Goal: Task Accomplishment & Management: Manage account settings

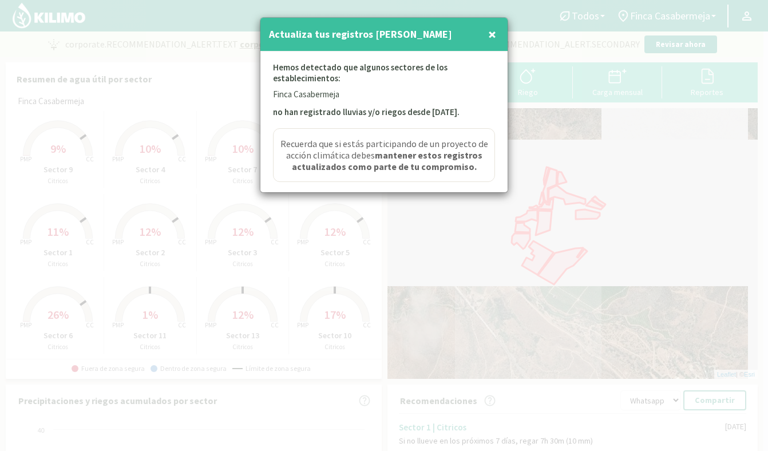
click at [492, 34] on span "×" at bounding box center [492, 34] width 8 height 19
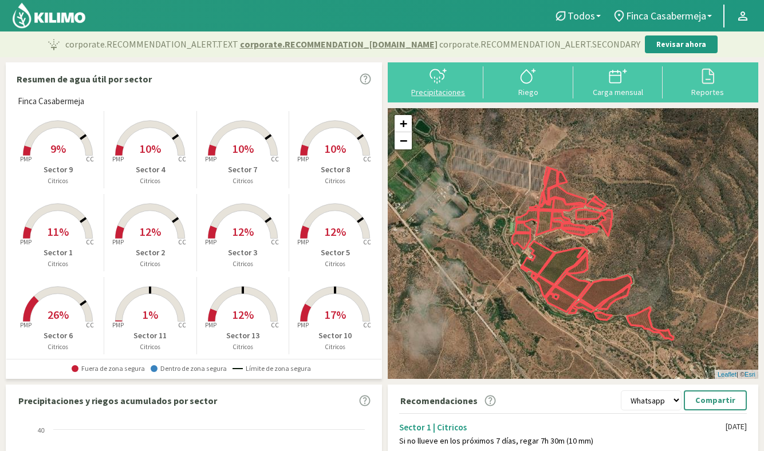
click at [450, 89] on div "Precipitaciones" at bounding box center [438, 92] width 83 height 8
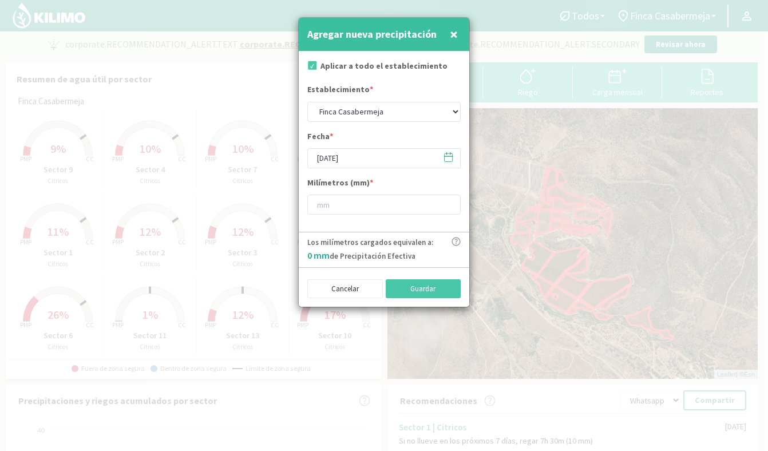
click at [448, 37] on button "×" at bounding box center [454, 34] width 14 height 23
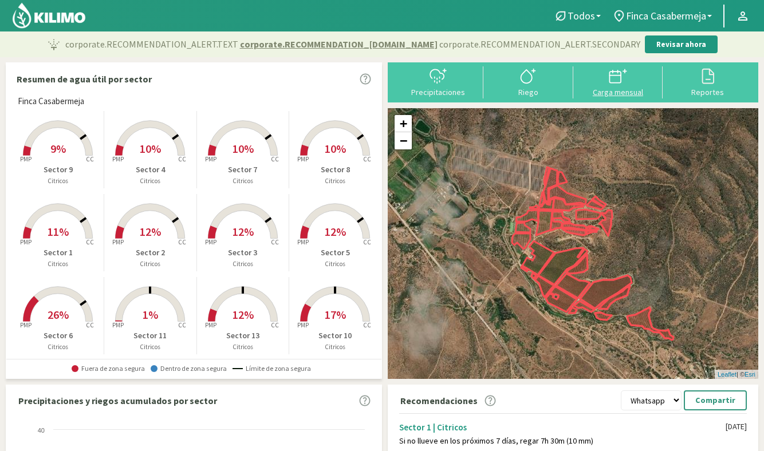
click at [590, 84] on div at bounding box center [617, 76] width 83 height 18
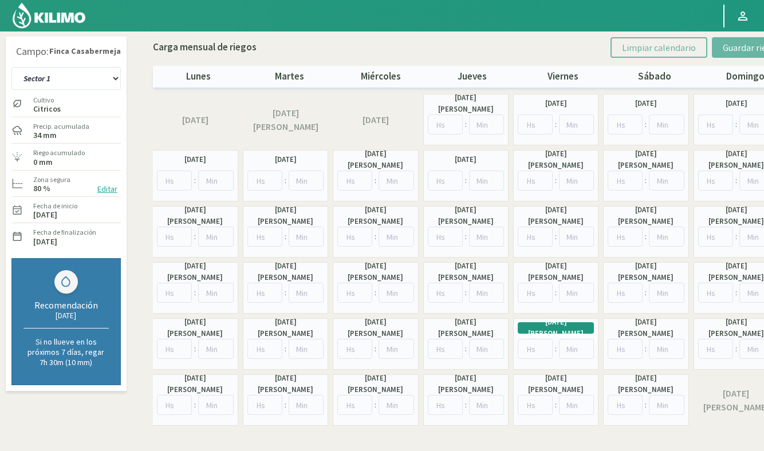
click at [50, 18] on img at bounding box center [48, 15] width 75 height 27
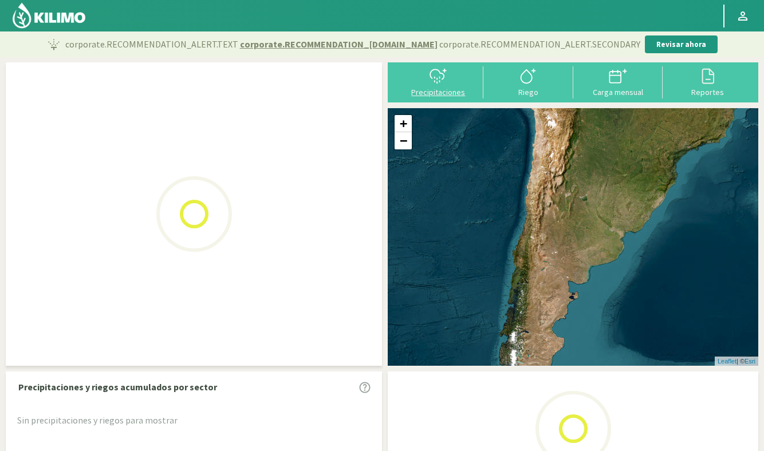
select select "0: Object"
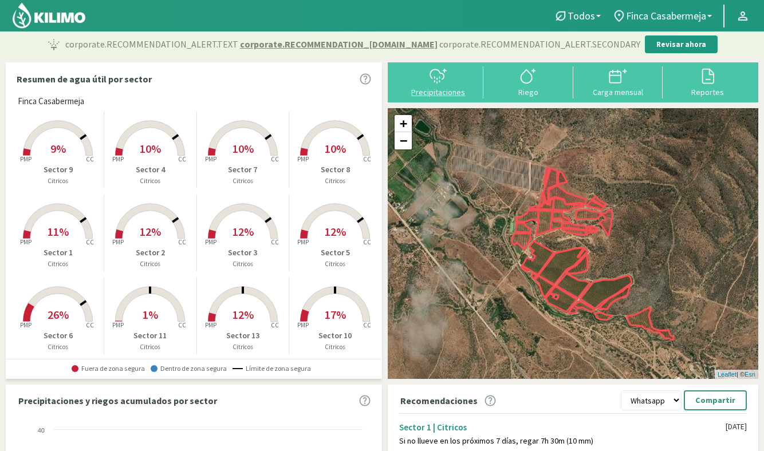
click at [431, 93] on div "Precipitaciones" at bounding box center [438, 92] width 83 height 8
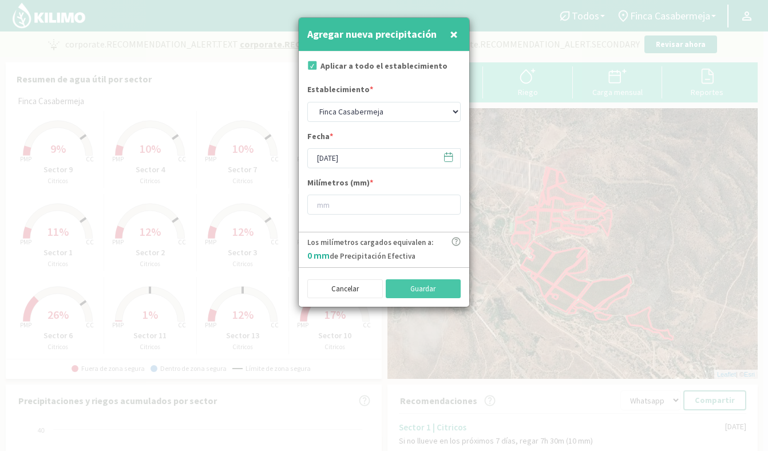
click at [451, 160] on icon at bounding box center [448, 157] width 11 height 11
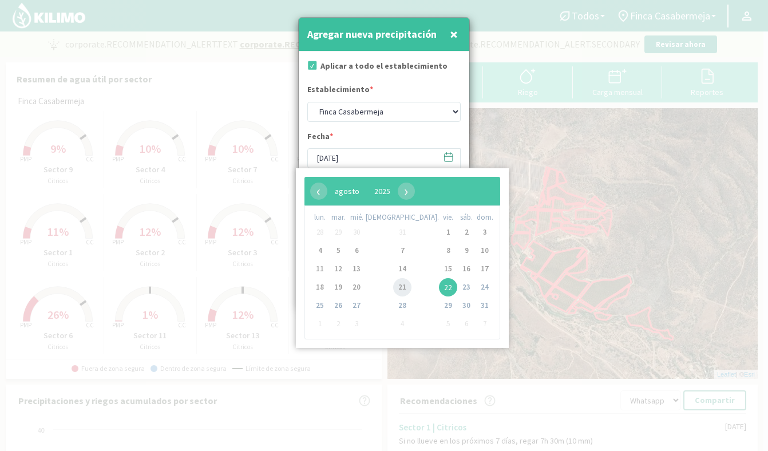
click at [393, 293] on span "21" at bounding box center [402, 287] width 18 height 18
type input "[DATE]"
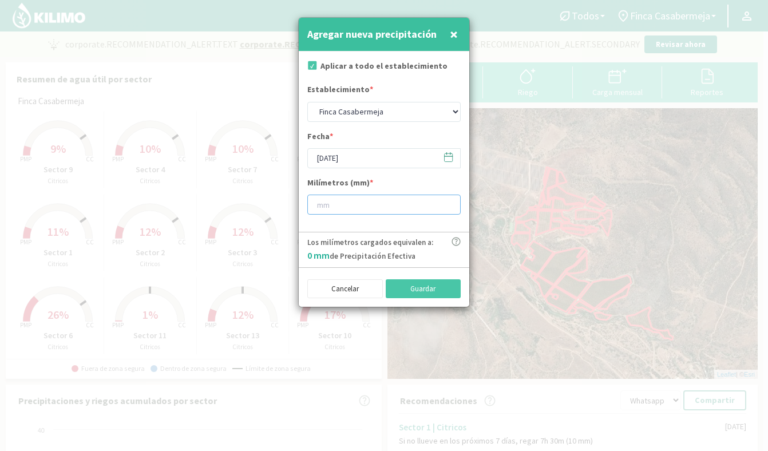
click at [382, 201] on input "number" at bounding box center [383, 205] width 153 height 20
type input "25"
type input "25.4"
click at [424, 288] on button "Guardar" at bounding box center [424, 288] width 76 height 19
type input "[DATE]"
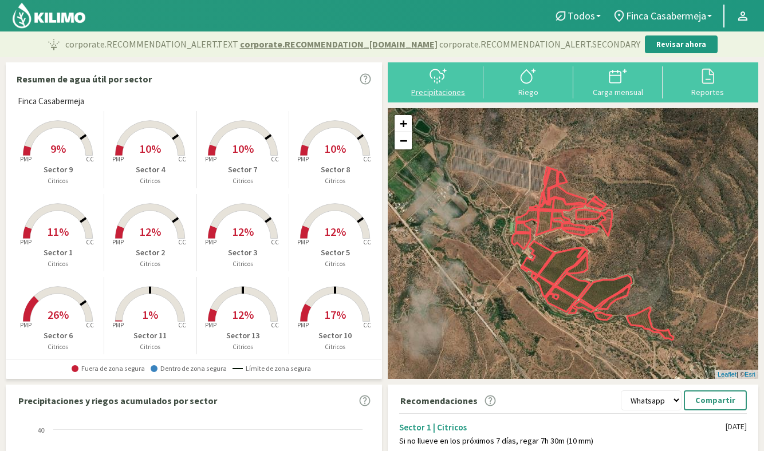
click at [444, 94] on div "Precipitaciones" at bounding box center [438, 92] width 83 height 8
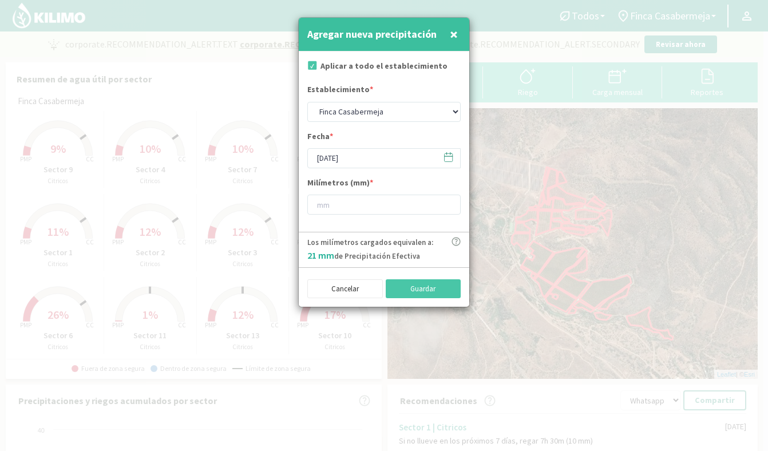
click at [449, 161] on icon at bounding box center [449, 157] width 8 height 8
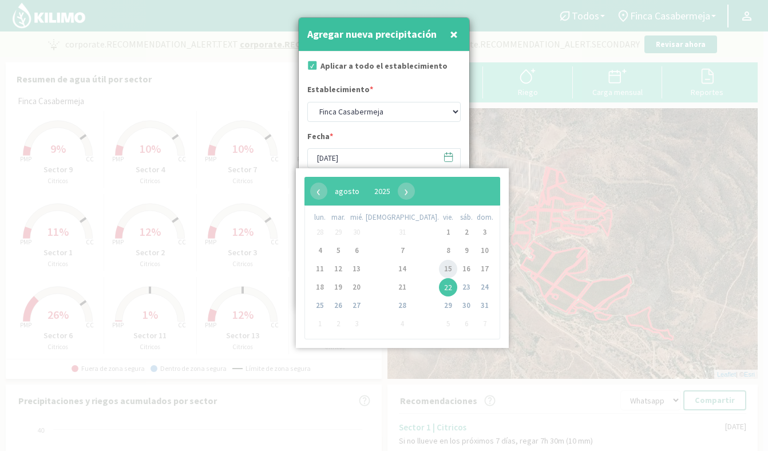
click at [439, 267] on span "15" at bounding box center [448, 269] width 18 height 18
type input "[DATE]"
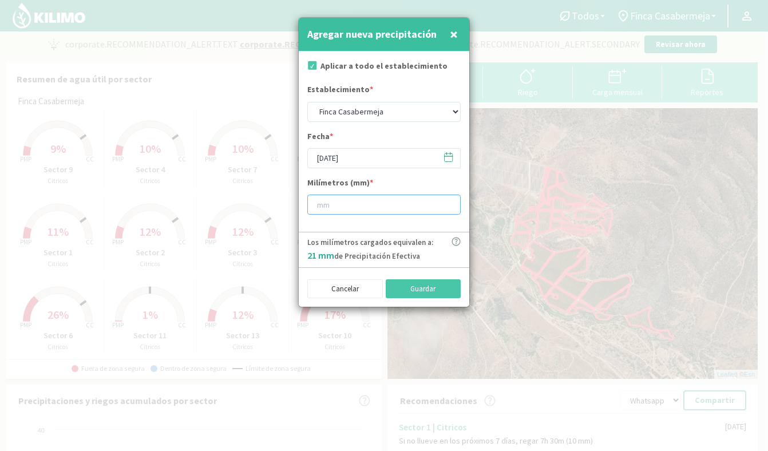
click at [366, 206] on input "number" at bounding box center [383, 205] width 153 height 20
type input "1"
type input "1.8"
click at [435, 290] on button "Guardar" at bounding box center [424, 288] width 76 height 19
type input "[DATE]"
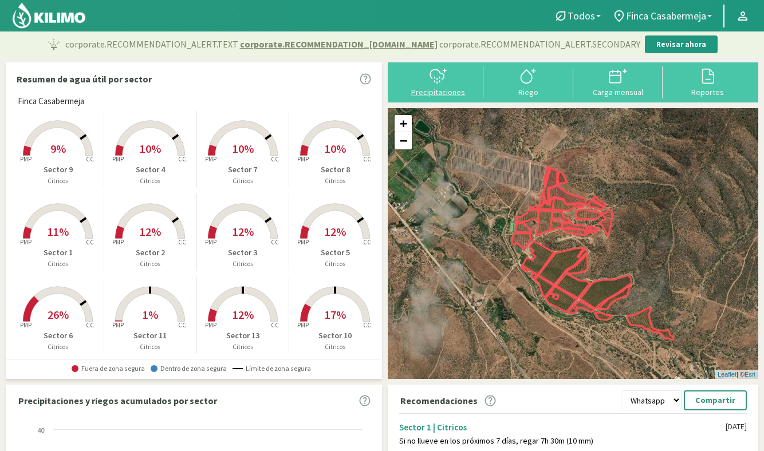
click at [451, 93] on div "Precipitaciones" at bounding box center [438, 92] width 83 height 8
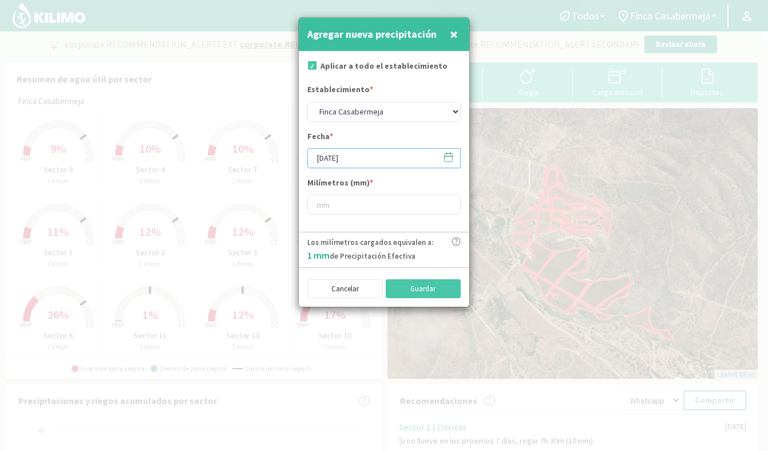
click at [454, 163] on input "[DATE]" at bounding box center [383, 158] width 153 height 20
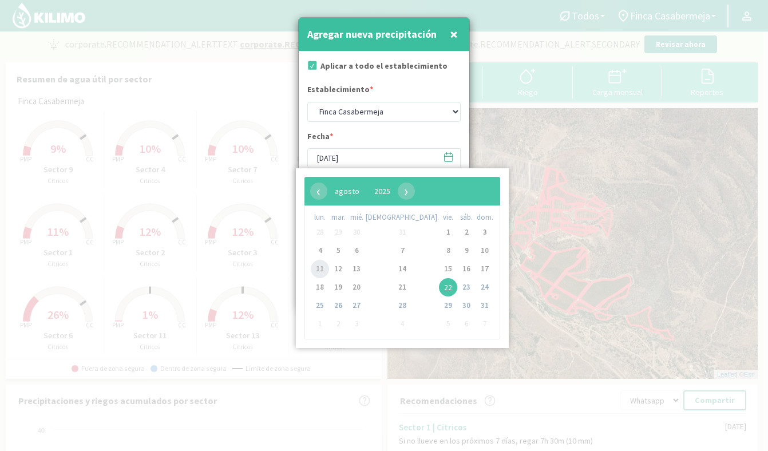
click at [323, 272] on span "11" at bounding box center [320, 269] width 18 height 18
type input "[DATE]"
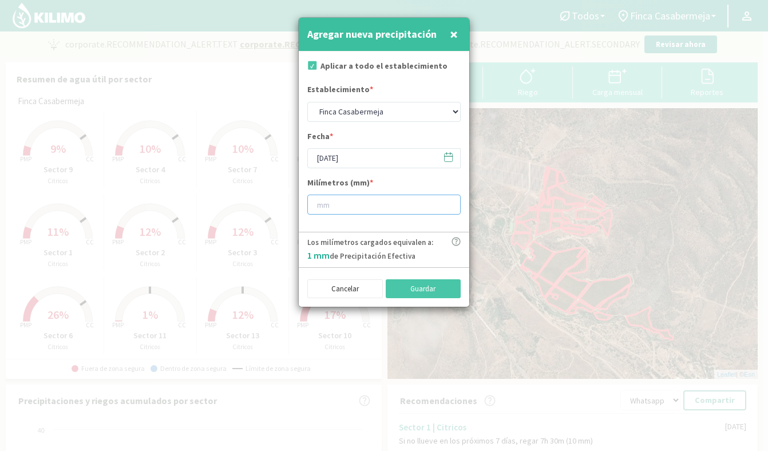
click at [361, 208] on input "number" at bounding box center [383, 205] width 153 height 20
type input "2"
type input "2.5"
type input "2.4"
click at [416, 290] on button "Guardar" at bounding box center [424, 288] width 76 height 19
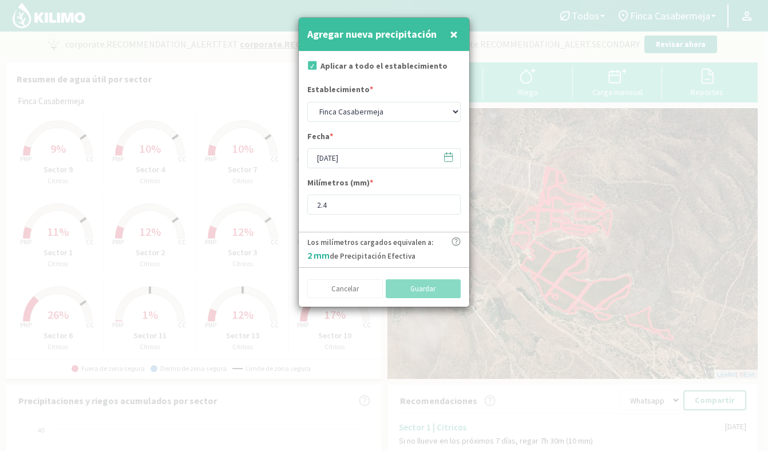
type input "[DATE]"
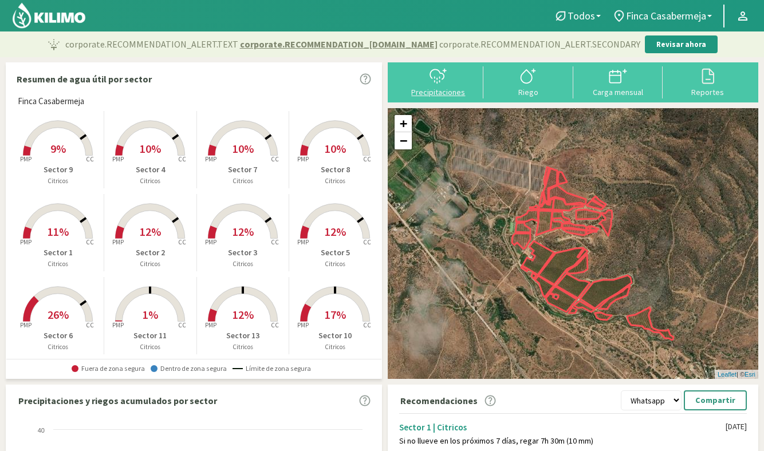
click at [456, 92] on div "Precipitaciones" at bounding box center [438, 92] width 83 height 8
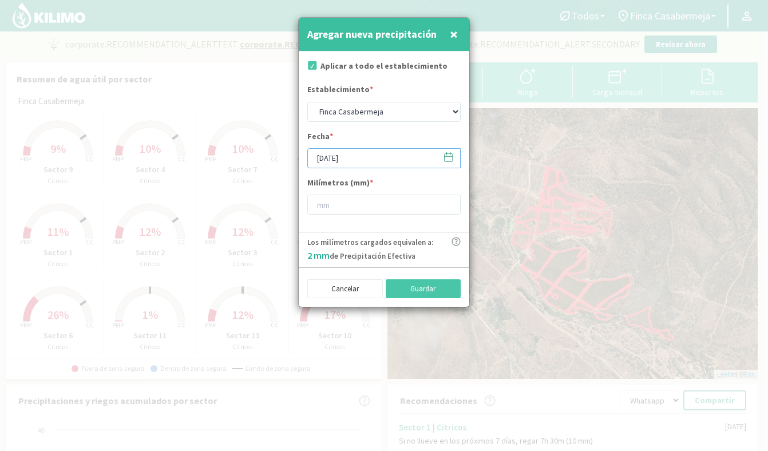
click at [400, 163] on input "[DATE]" at bounding box center [383, 158] width 153 height 20
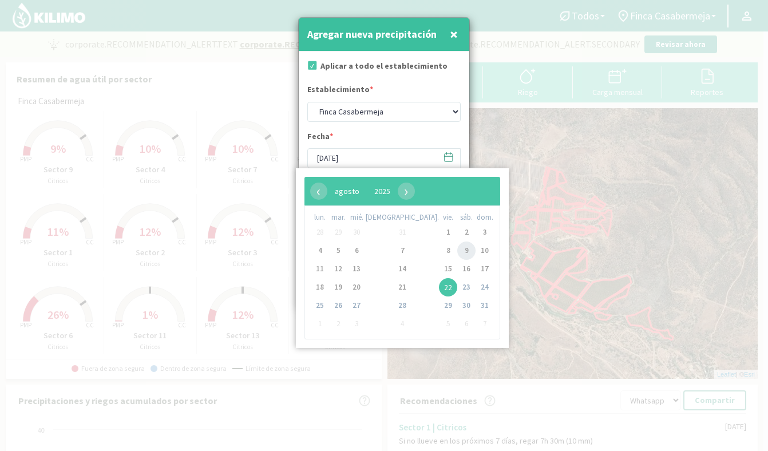
click at [457, 251] on span "9" at bounding box center [466, 251] width 18 height 18
type input "[DATE]"
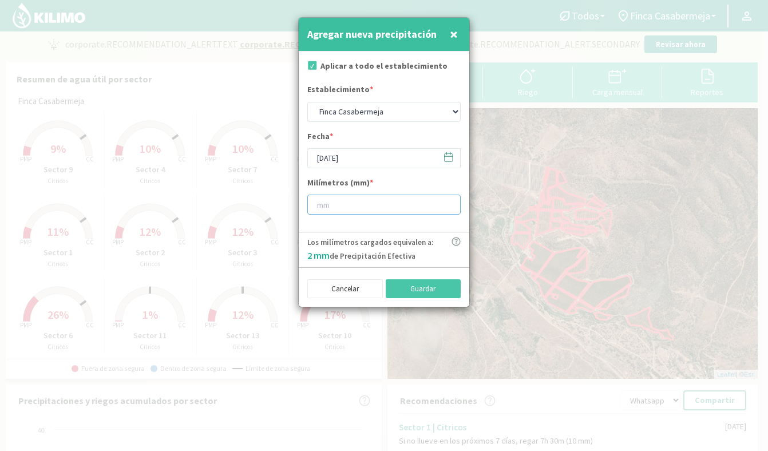
click at [384, 206] on input "number" at bounding box center [383, 205] width 153 height 20
type input "1"
type input "2"
click at [428, 292] on button "Guardar" at bounding box center [424, 288] width 76 height 19
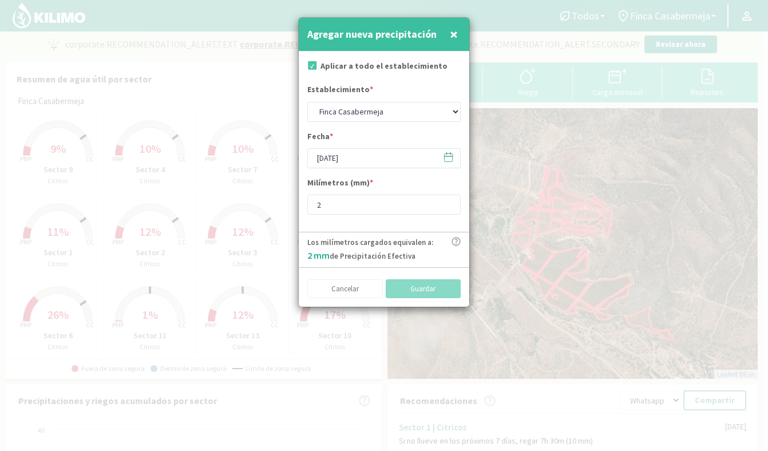
type input "[DATE]"
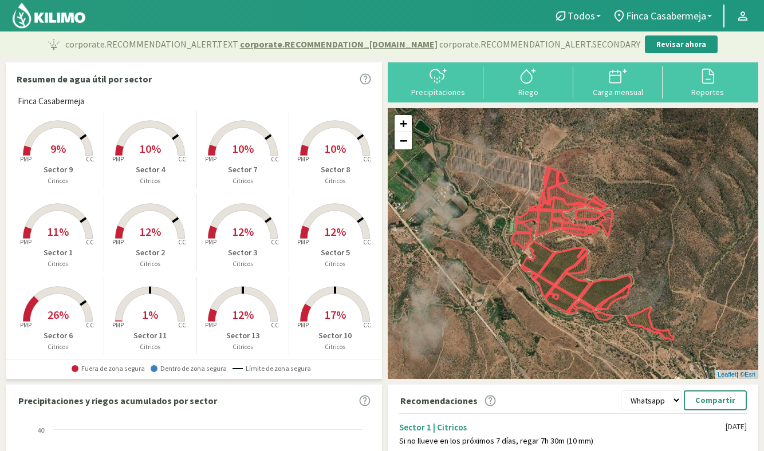
click at [496, 438] on div "Si no llueve en los próximos 7 días, regar 7h 30m (10 mm)" at bounding box center [562, 441] width 326 height 10
click at [616, 89] on div "Carga mensual" at bounding box center [617, 92] width 83 height 8
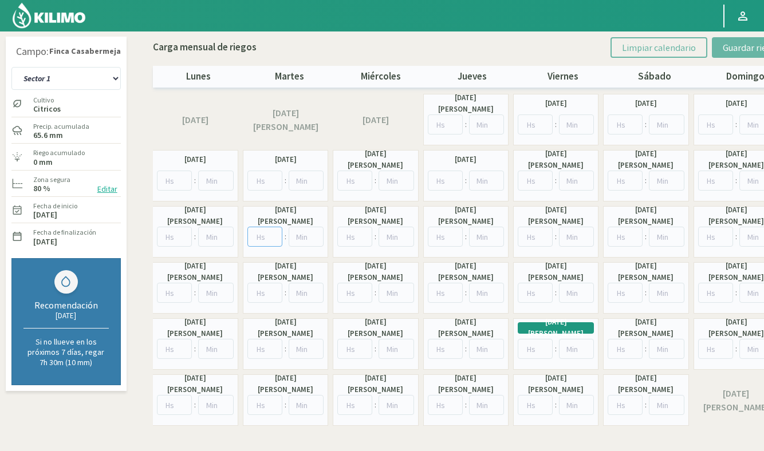
click at [266, 236] on input "number" at bounding box center [264, 237] width 35 height 20
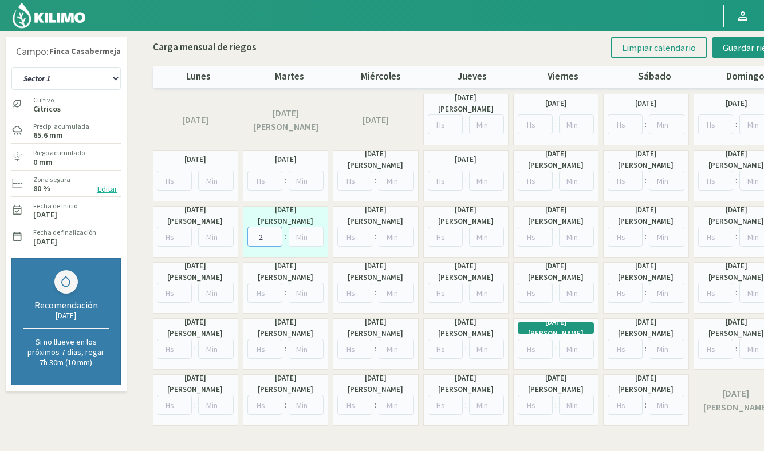
type input "2"
click at [263, 295] on input "number" at bounding box center [264, 293] width 35 height 20
type input "2"
click at [268, 235] on input "2" at bounding box center [264, 237] width 35 height 20
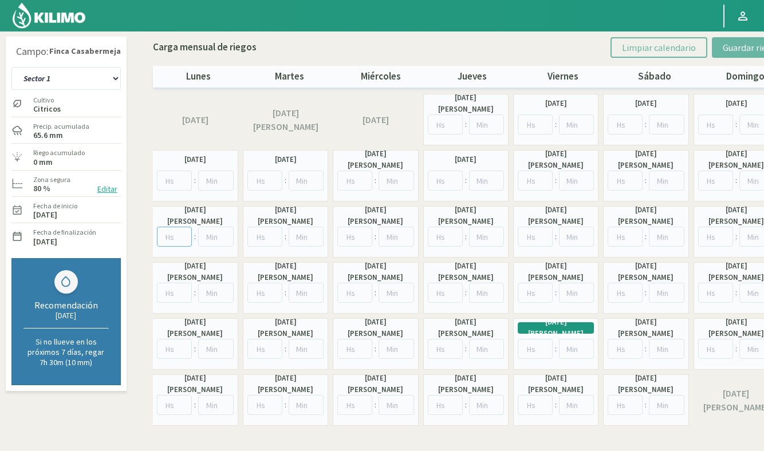
click at [171, 242] on input "number" at bounding box center [174, 237] width 35 height 20
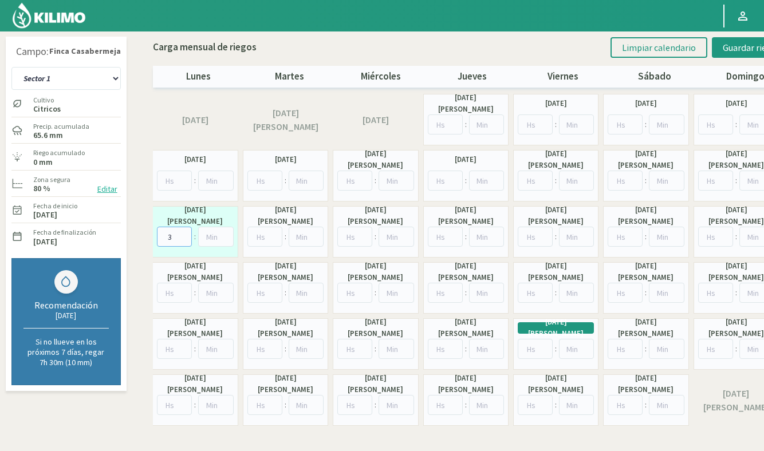
type input "3"
click at [170, 293] on input "number" at bounding box center [174, 293] width 35 height 20
type input "3"
click at [442, 241] on input "number" at bounding box center [445, 237] width 35 height 20
click at [355, 238] on input "number" at bounding box center [354, 237] width 35 height 20
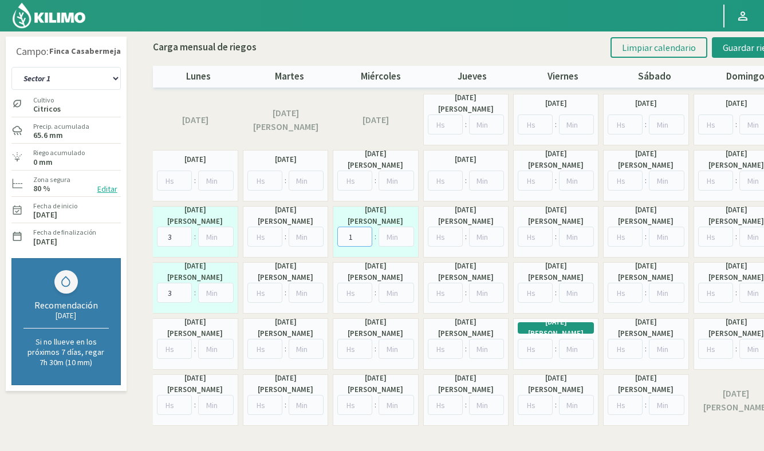
type input "1"
click at [355, 295] on input "number" at bounding box center [354, 293] width 35 height 20
type input "1"
drag, startPoint x: 355, startPoint y: 240, endPoint x: 325, endPoint y: 246, distance: 31.0
click at [325, 246] on div "[DATE] de Julio [DATE] de Julio : [DATE] : [DATE] : [DATE] : [DATE] : [DATE] : …" at bounding box center [466, 260] width 626 height 332
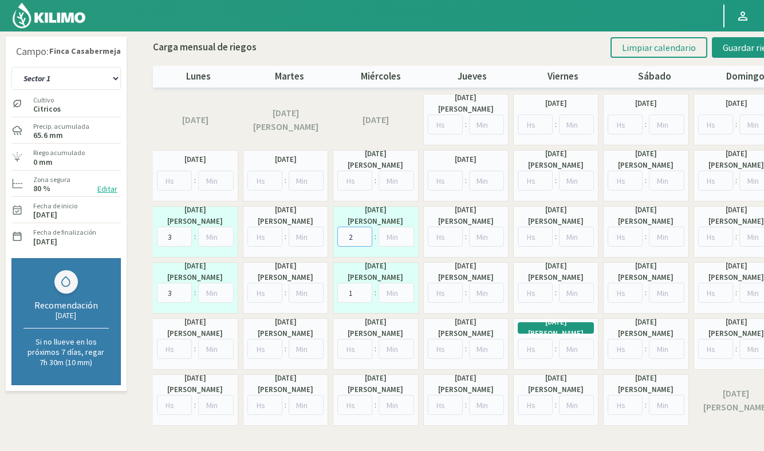
type input "2"
drag, startPoint x: 355, startPoint y: 293, endPoint x: 333, endPoint y: 293, distance: 21.8
click at [333, 293] on div "[DATE][PERSON_NAME] 1 :" at bounding box center [375, 288] width 85 height 52
type input "2"
click at [357, 239] on input "2" at bounding box center [354, 237] width 35 height 20
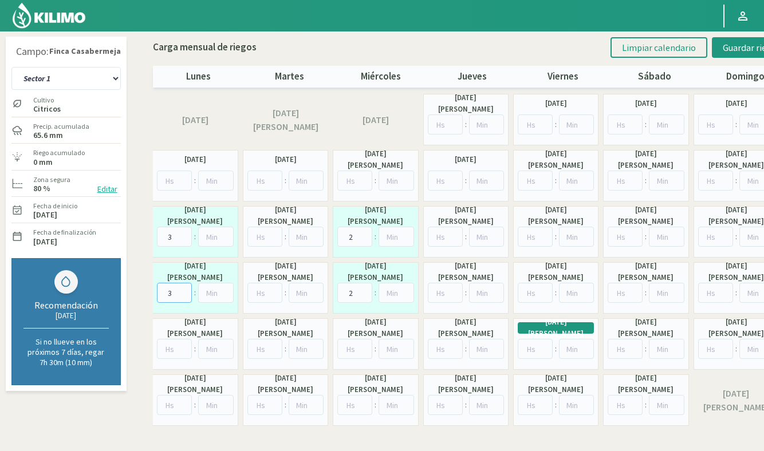
drag, startPoint x: 174, startPoint y: 296, endPoint x: 161, endPoint y: 296, distance: 12.6
click at [162, 296] on div "[DATE][PERSON_NAME] 3 :" at bounding box center [195, 288] width 85 height 52
type input "2"
drag, startPoint x: 176, startPoint y: 236, endPoint x: 164, endPoint y: 236, distance: 12.0
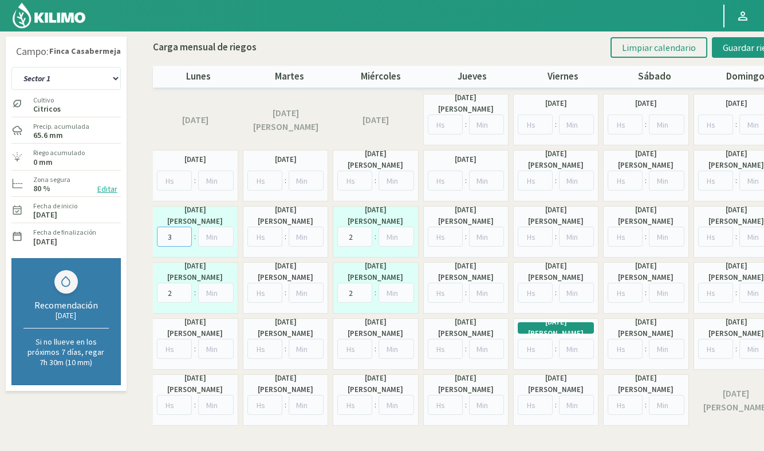
click at [164, 236] on input "3" at bounding box center [174, 237] width 35 height 20
type input "2"
type input "3"
click at [740, 48] on span "Guardar riegos" at bounding box center [751, 47] width 58 height 11
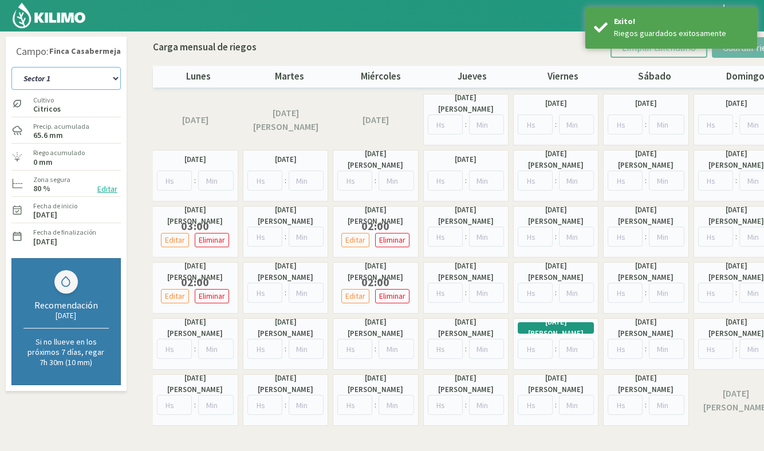
click at [86, 80] on select "Sector 1 Sector 10 Sector 11 Sector 12 Sector 13 Sector 2 Sector 3 Sector 4 Sec…" at bounding box center [65, 78] width 109 height 23
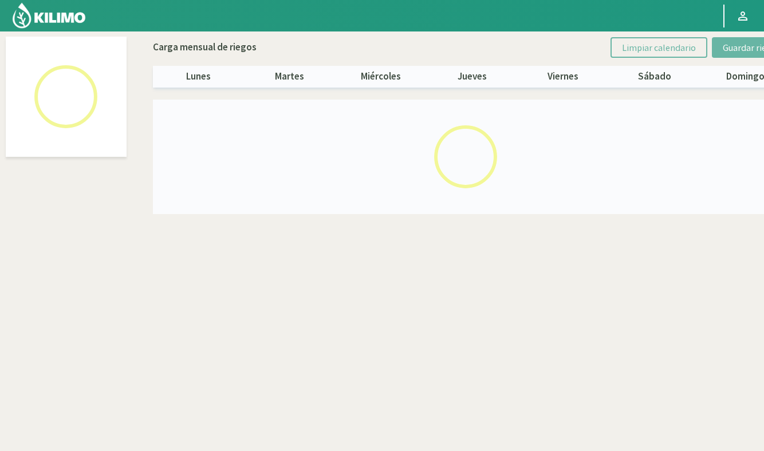
select select "5: Object"
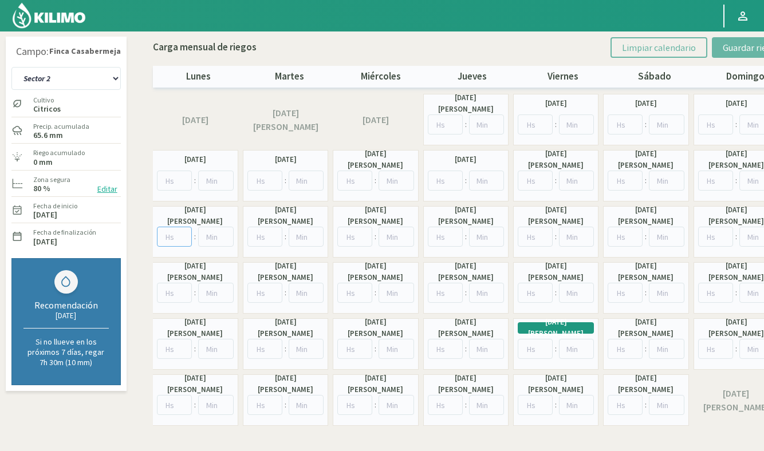
click at [176, 236] on input "number" at bounding box center [174, 237] width 35 height 20
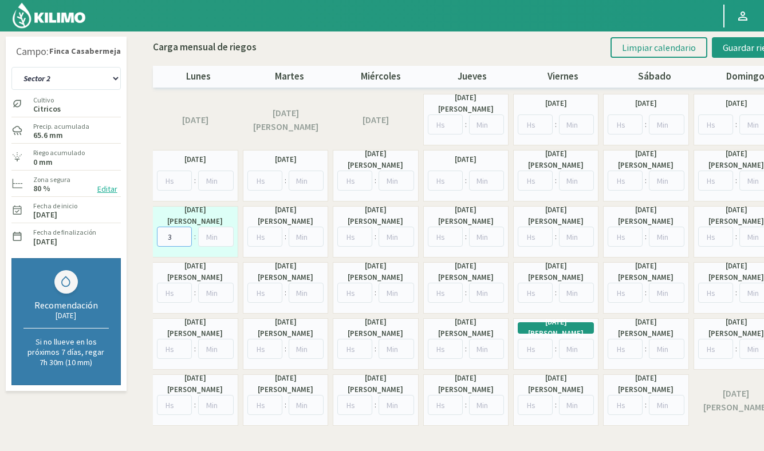
type input "3"
click at [352, 231] on input "number" at bounding box center [354, 237] width 35 height 20
type input "2"
click at [169, 292] on input "number" at bounding box center [174, 293] width 35 height 20
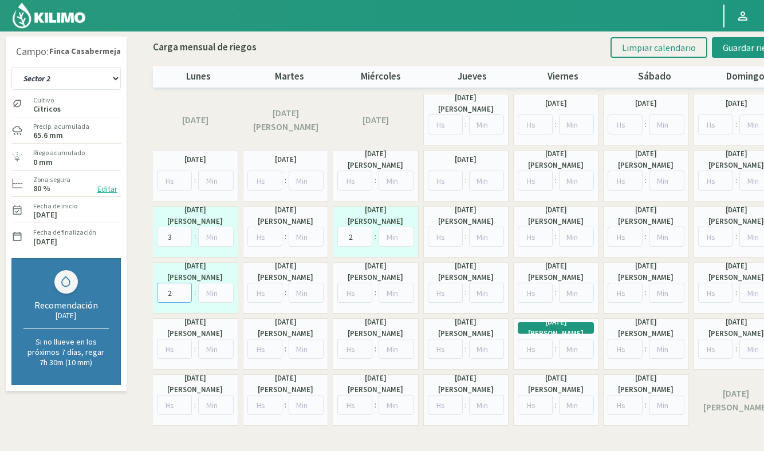
type input "2"
click at [353, 291] on input "number" at bounding box center [354, 293] width 35 height 20
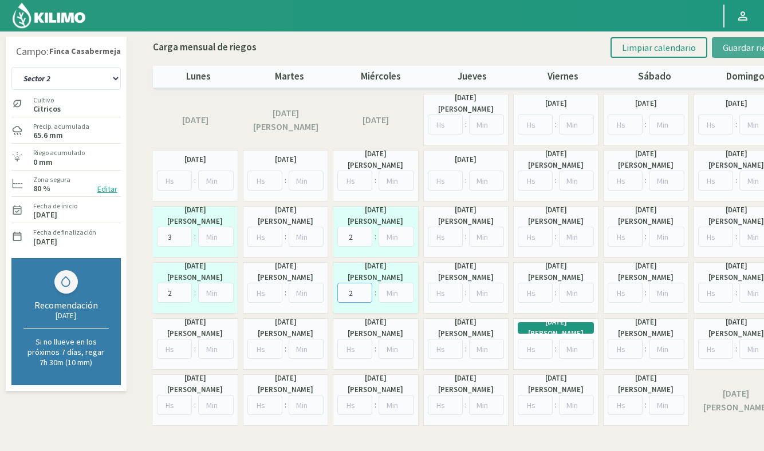
type input "2"
click at [742, 50] on span "Guardar riegos" at bounding box center [751, 47] width 58 height 11
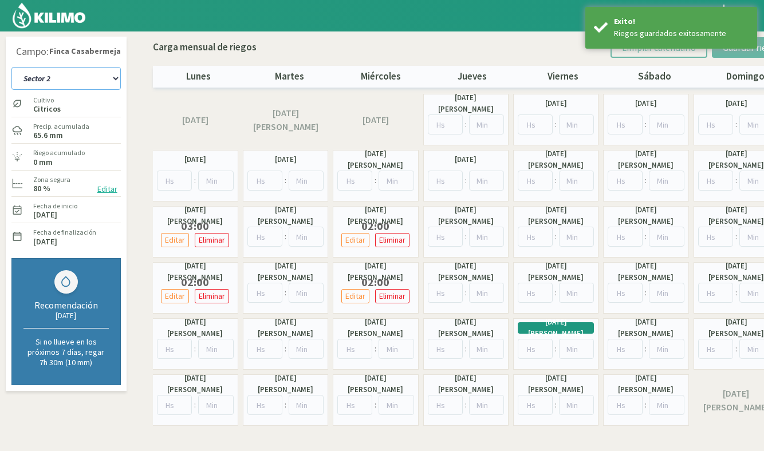
click at [51, 79] on select "Sector 1 Sector 10 Sector 11 Sector 12 Sector 13 Sector 2 Sector 3 Sector 4 Sec…" at bounding box center [65, 78] width 109 height 23
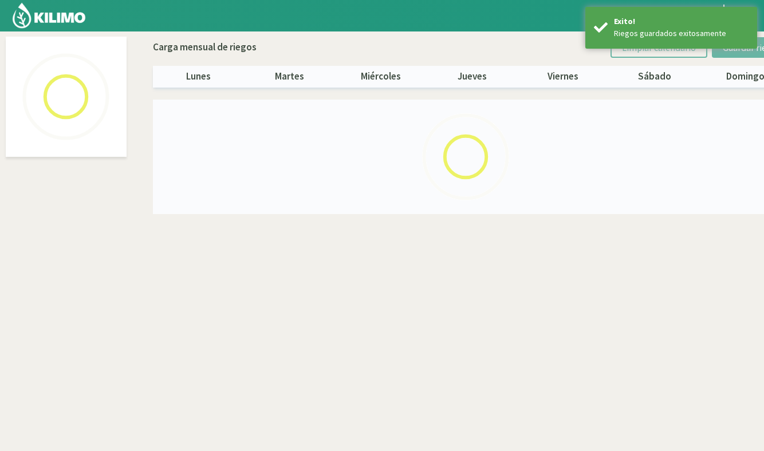
select select "6: Object"
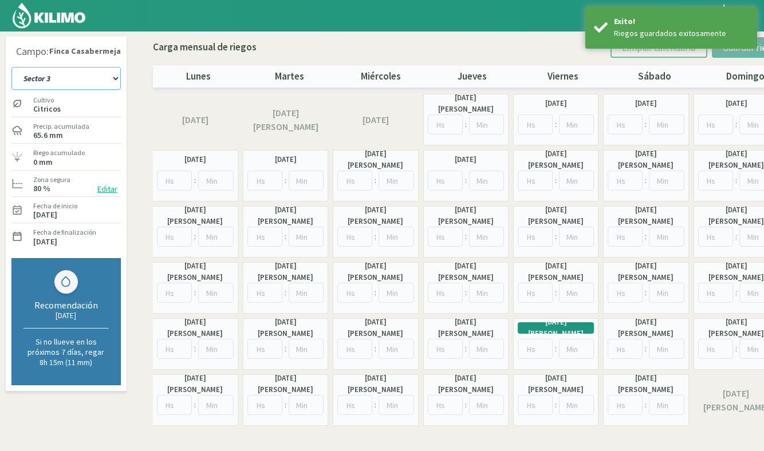
click at [65, 73] on select "Sector 1 Sector 10 Sector 11 Sector 12 Sector 13 Sector 2 Sector 3 Sector 4 Sec…" at bounding box center [65, 78] width 109 height 23
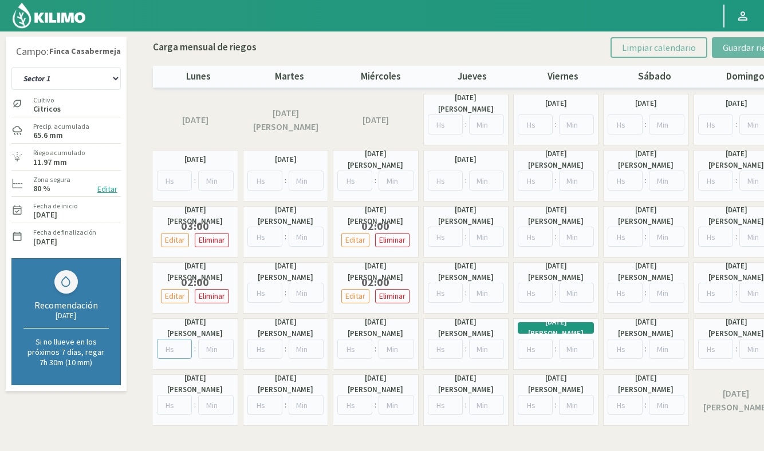
click at [175, 350] on input "number" at bounding box center [174, 349] width 35 height 20
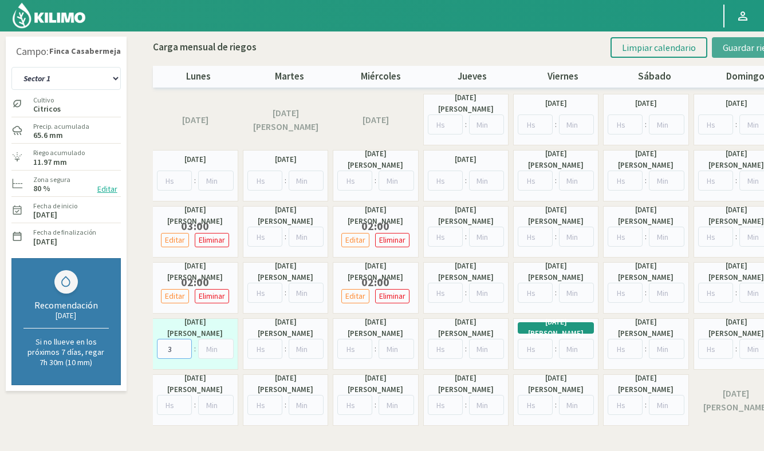
type input "3"
click at [750, 47] on span "Guardar riegos" at bounding box center [751, 47] width 58 height 11
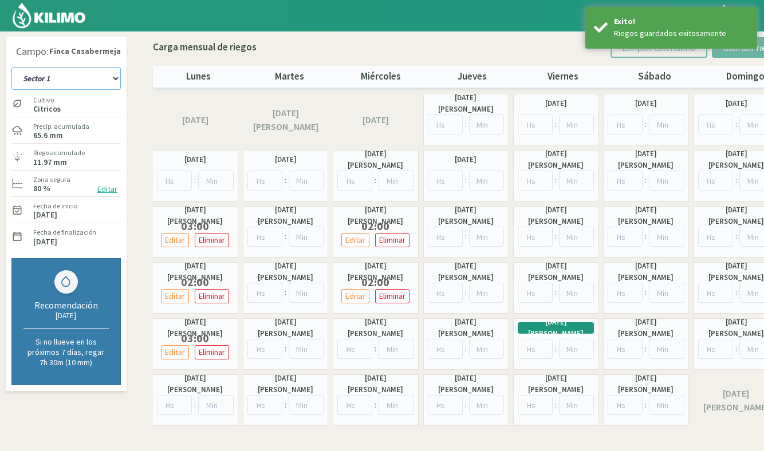
click at [92, 78] on select "Sector 1 Sector 10 Sector 11 Sector 12 Sector 13 Sector 2 Sector 3 Sector 4 Sec…" at bounding box center [65, 78] width 109 height 23
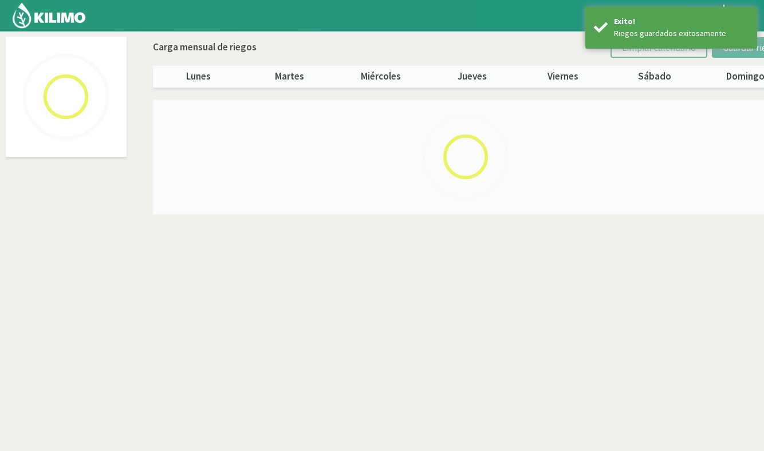
select select "5: Object"
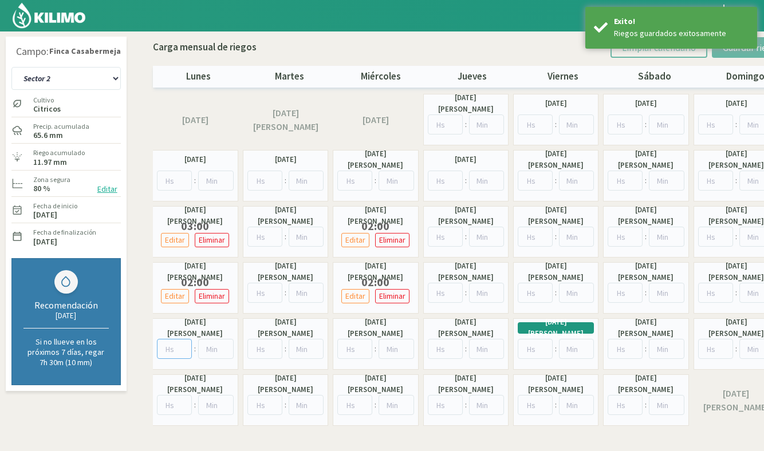
click at [173, 350] on input "number" at bounding box center [174, 349] width 35 height 20
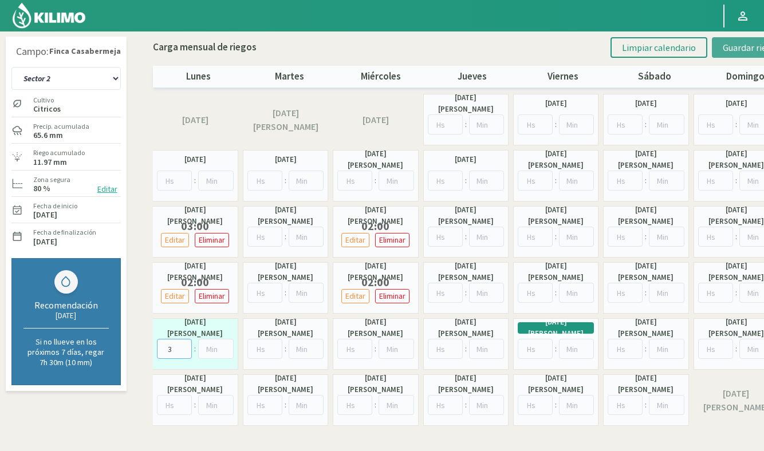
type input "3"
click at [752, 50] on span "Guardar riegos" at bounding box center [751, 47] width 58 height 11
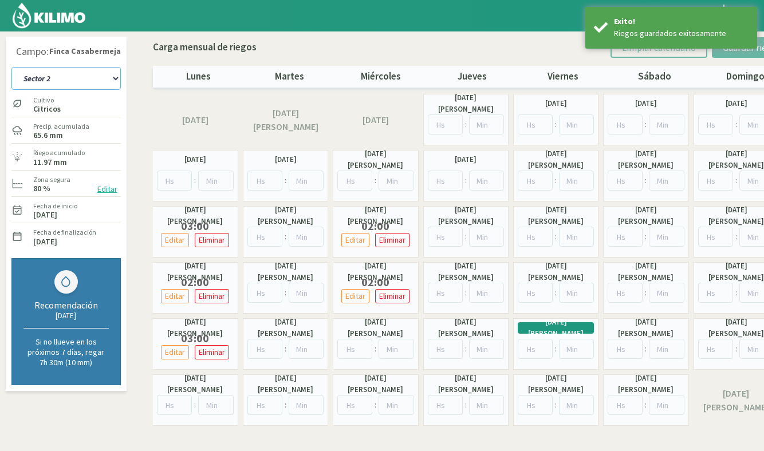
click at [70, 84] on select "Sector 1 Sector 10 Sector 11 Sector 12 Sector 13 Sector 2 Sector 3 Sector 4 Sec…" at bounding box center [65, 78] width 109 height 23
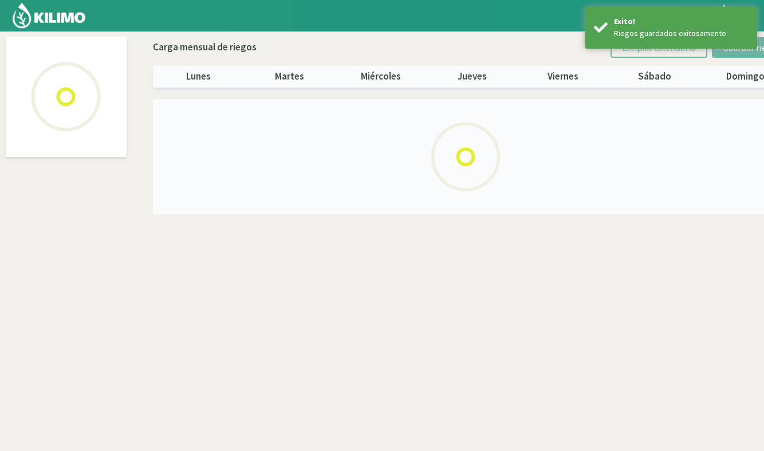
select select "6: Object"
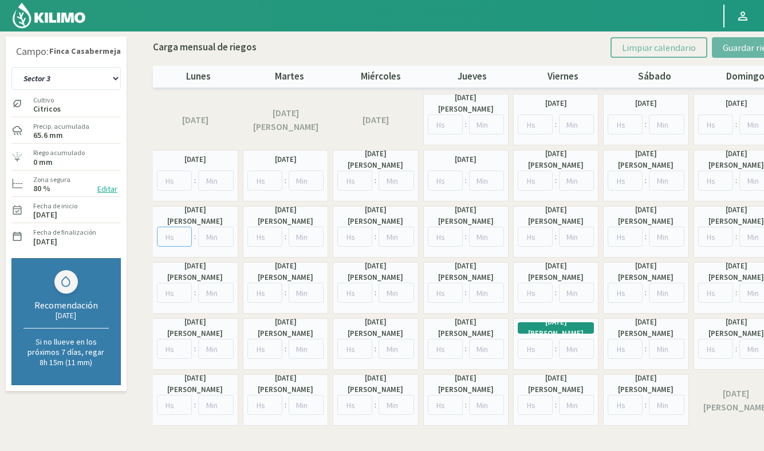
click at [175, 240] on input "number" at bounding box center [174, 237] width 35 height 20
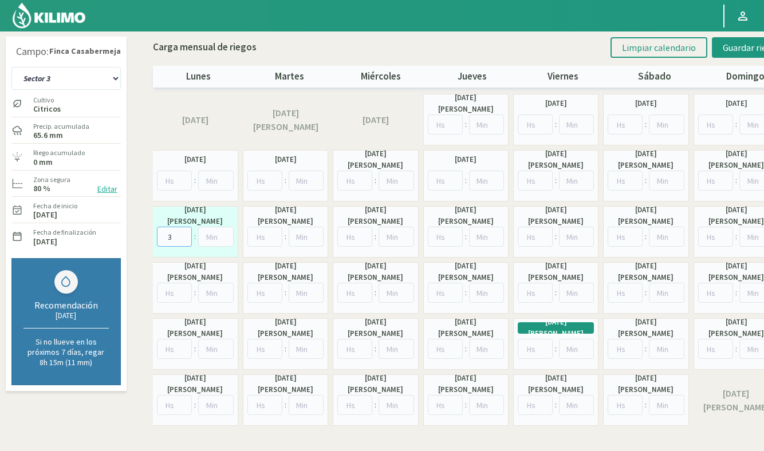
type input "3"
click at [353, 239] on input "number" at bounding box center [354, 237] width 35 height 20
type input "3"
click at [169, 295] on input "number" at bounding box center [174, 293] width 35 height 20
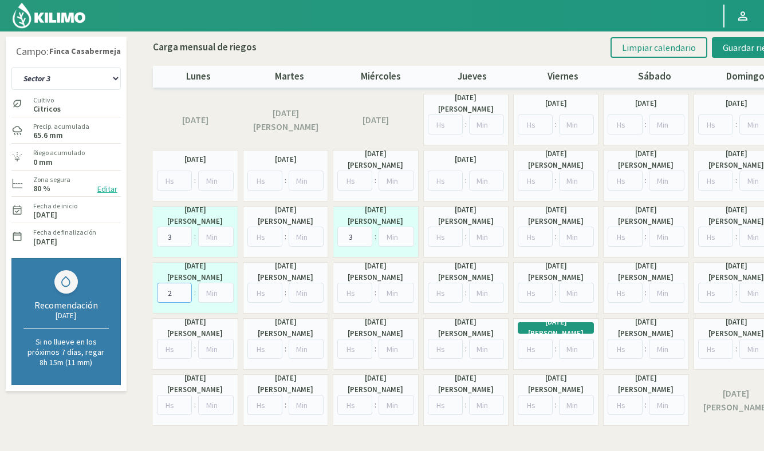
type input "2"
click at [353, 292] on input "number" at bounding box center [354, 293] width 35 height 20
type input "3"
click at [171, 346] on input "number" at bounding box center [174, 349] width 35 height 20
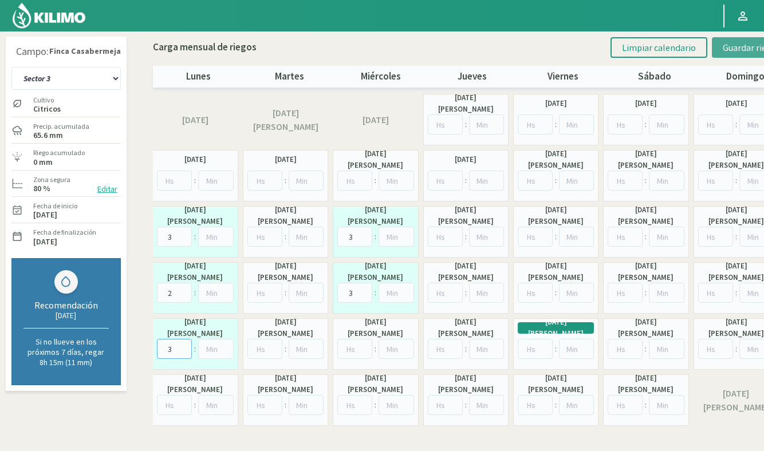
type input "3"
click at [739, 49] on span "Guardar riegos" at bounding box center [751, 47] width 58 height 11
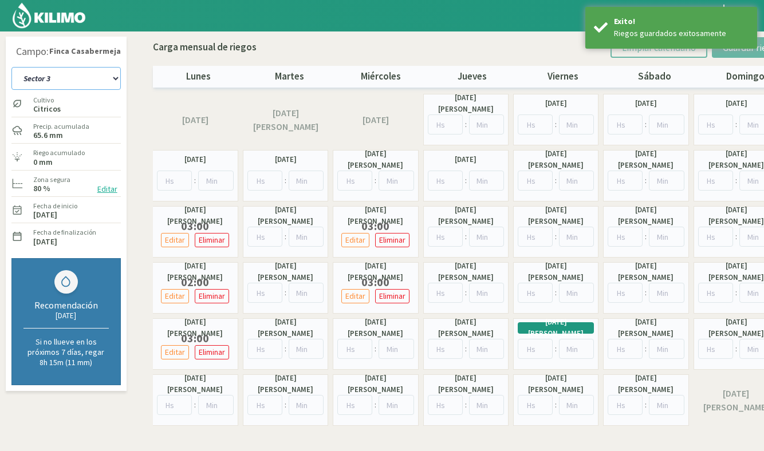
click at [80, 76] on select "Sector 1 Sector 10 Sector 11 Sector 12 Sector 13 Sector 2 Sector 3 Sector 4 Sec…" at bounding box center [65, 78] width 109 height 23
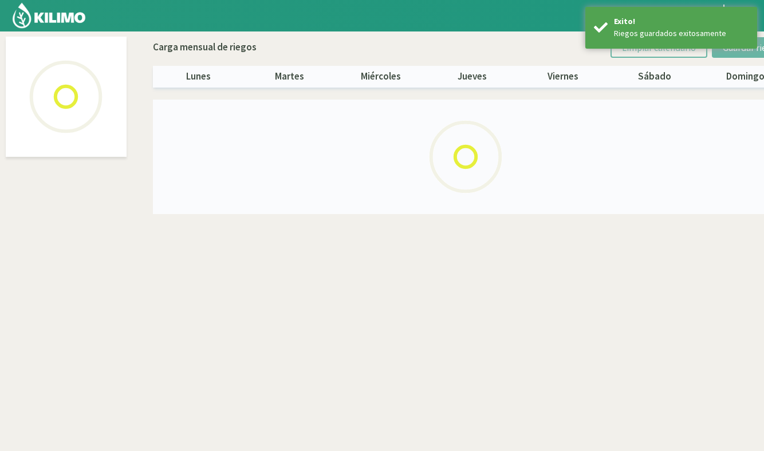
select select "7: Object"
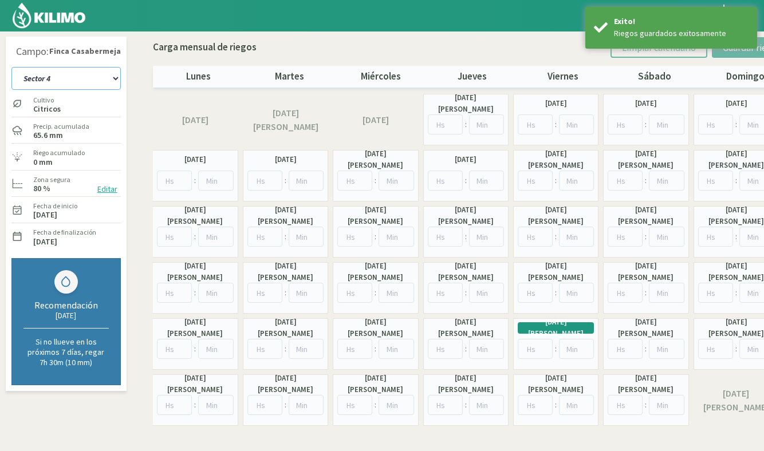
click at [73, 77] on select "Sector 1 Sector 10 Sector 11 Sector 12 Sector 13 Sector 2 Sector 3 Sector 4 Sec…" at bounding box center [65, 78] width 109 height 23
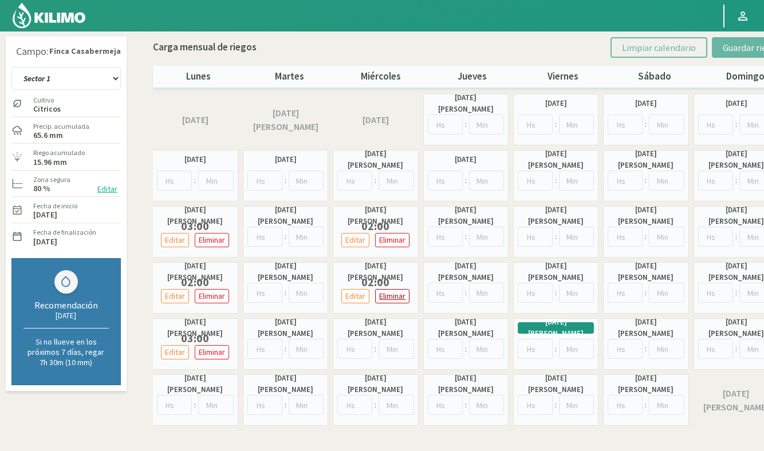
click at [398, 295] on p "Eliminar" at bounding box center [392, 296] width 26 height 13
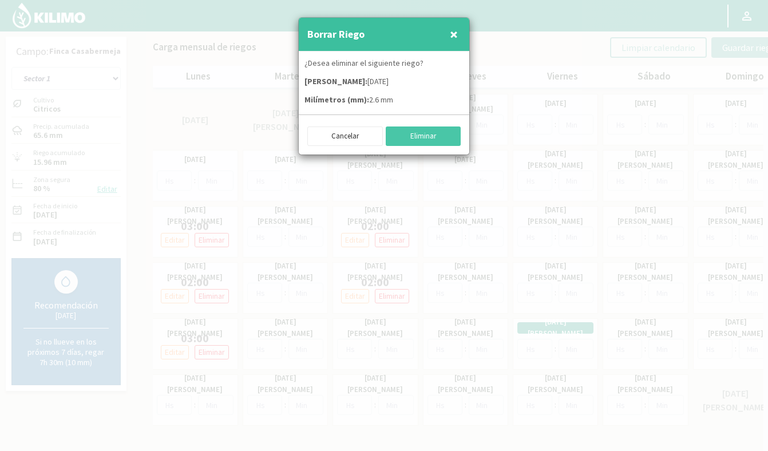
click at [403, 148] on div "Cancelar Eliminar" at bounding box center [384, 134] width 171 height 40
click at [415, 141] on button "Eliminar" at bounding box center [424, 136] width 76 height 19
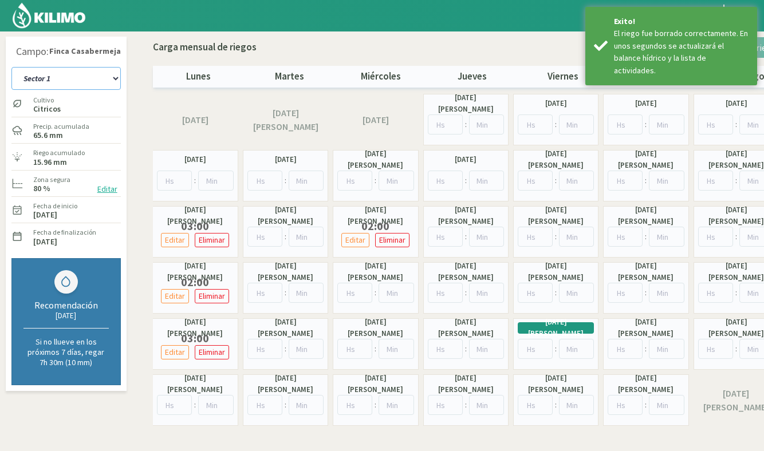
click at [85, 80] on select "Sector 1 Sector 10 Sector 11 Sector 12 Sector 13 Sector 2 Sector 3 Sector 4 Sec…" at bounding box center [65, 78] width 109 height 23
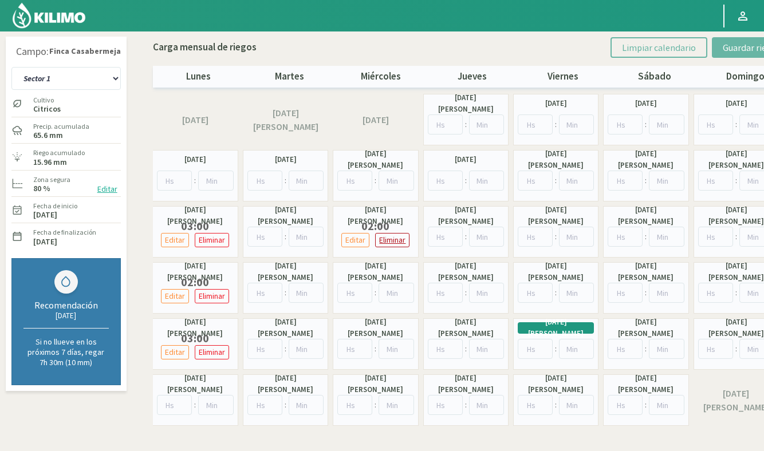
click at [399, 241] on p "Eliminar" at bounding box center [392, 240] width 26 height 13
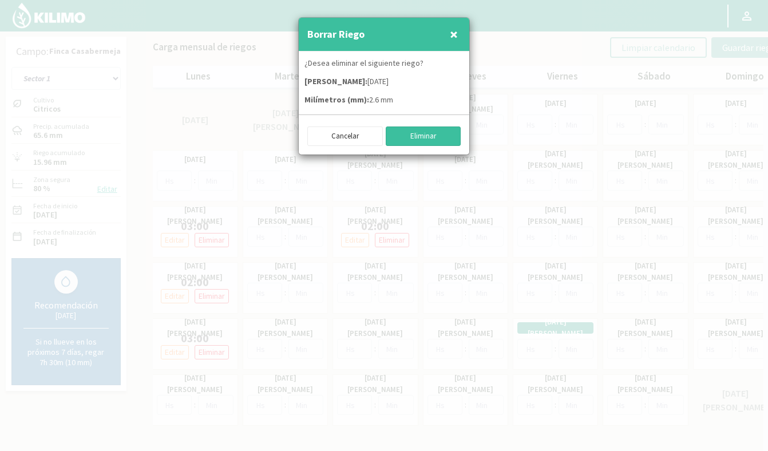
click at [421, 139] on button "Eliminar" at bounding box center [424, 136] width 76 height 19
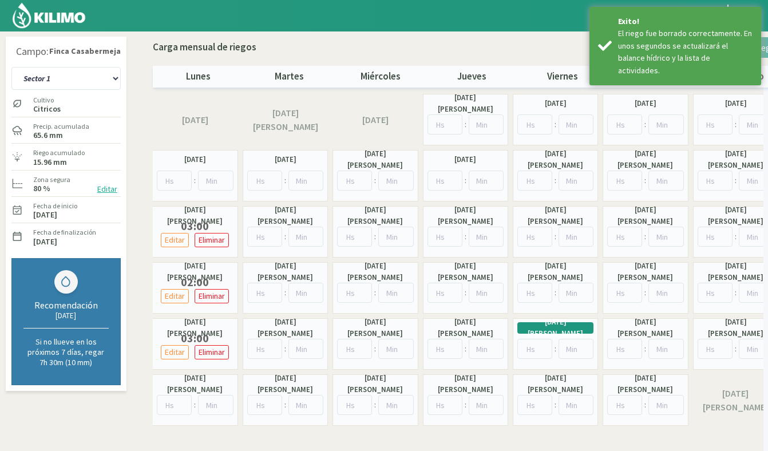
click at [421, 139] on div at bounding box center [384, 225] width 768 height 451
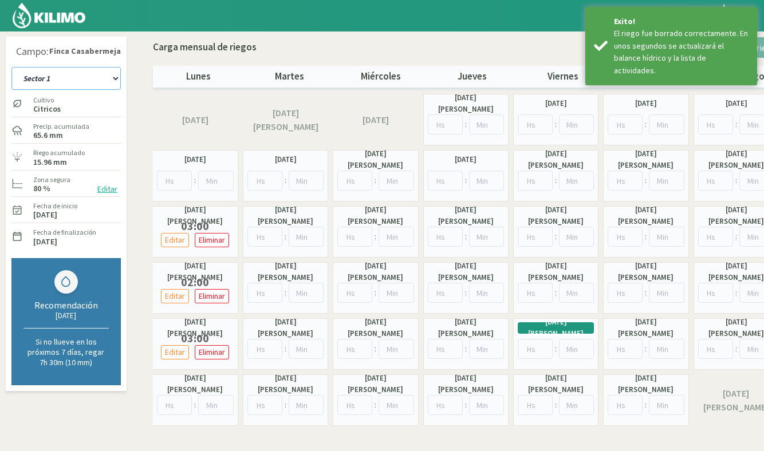
click at [78, 78] on select "Sector 1 Sector 10 Sector 11 Sector 12 Sector 13 Sector 2 Sector 3 Sector 4 Sec…" at bounding box center [65, 78] width 109 height 23
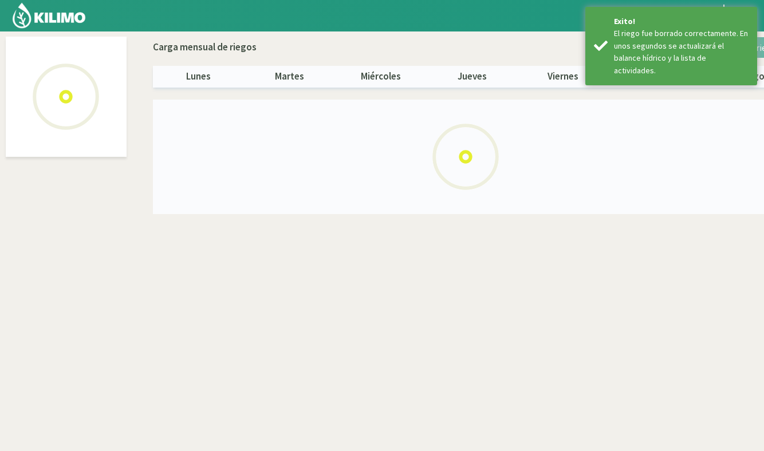
select select "5: Object"
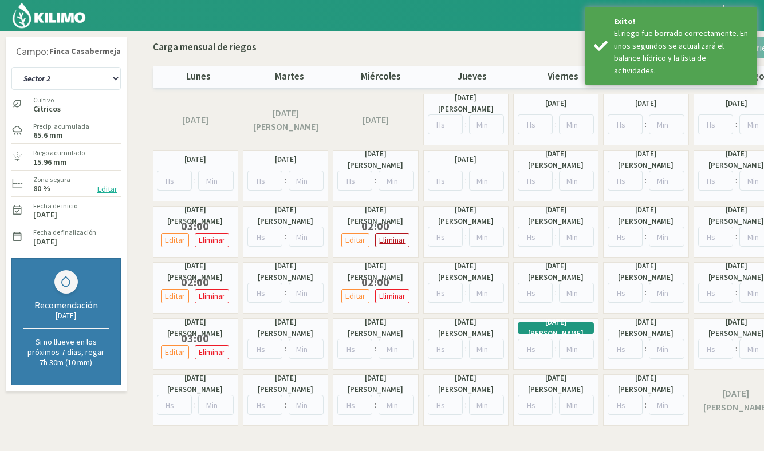
click at [394, 246] on p "Eliminar" at bounding box center [392, 240] width 26 height 13
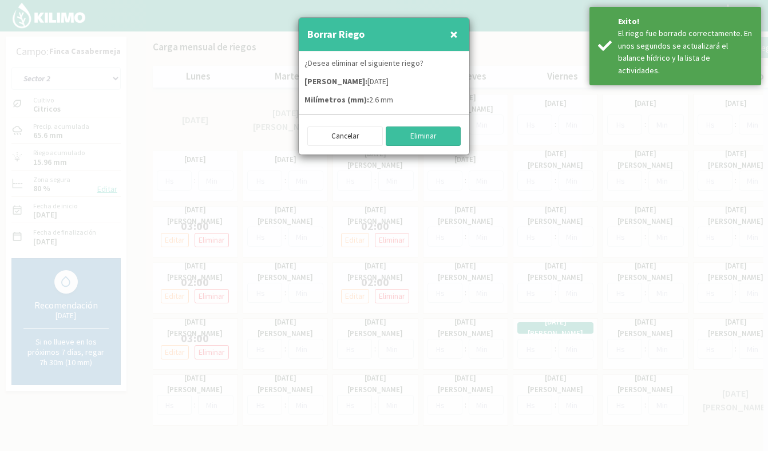
click at [431, 143] on button "Eliminar" at bounding box center [424, 136] width 76 height 19
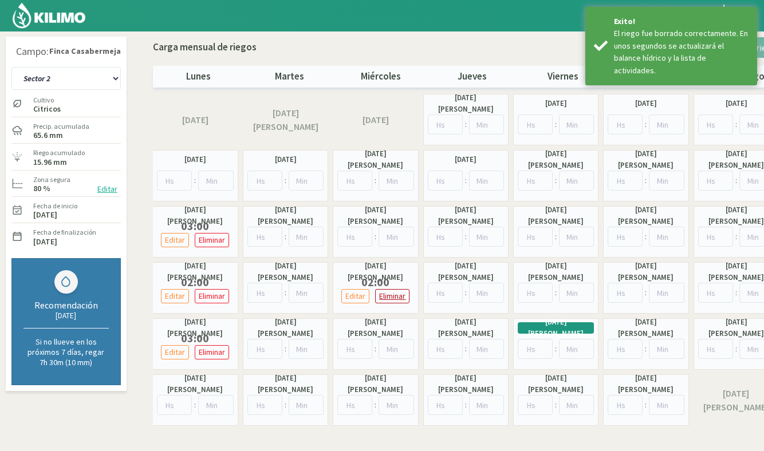
click at [386, 294] on p "Eliminar" at bounding box center [392, 296] width 26 height 13
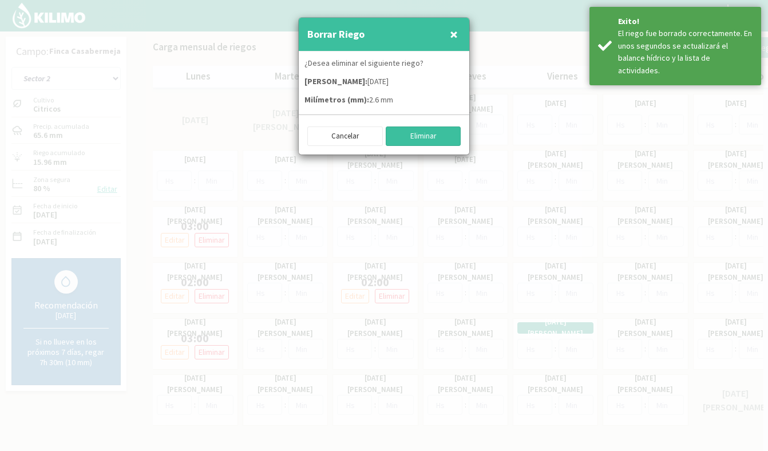
click at [428, 132] on button "Eliminar" at bounding box center [424, 136] width 76 height 19
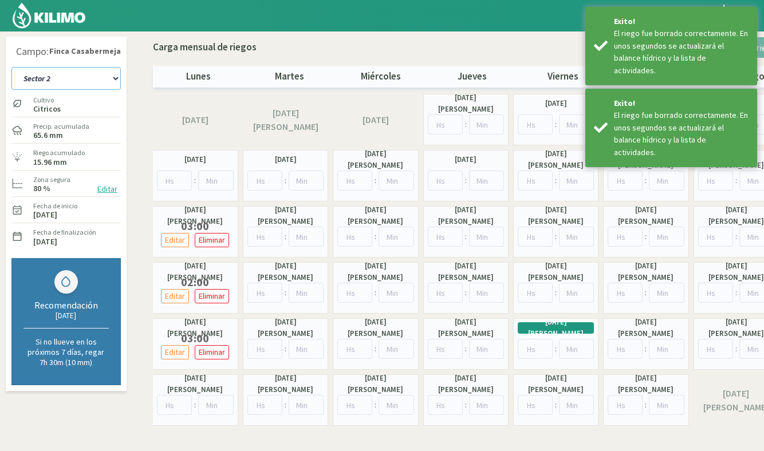
click at [97, 77] on select "Sector 1 Sector 10 Sector 11 Sector 12 Sector 13 Sector 2 Sector 3 Sector 4 Sec…" at bounding box center [65, 78] width 109 height 23
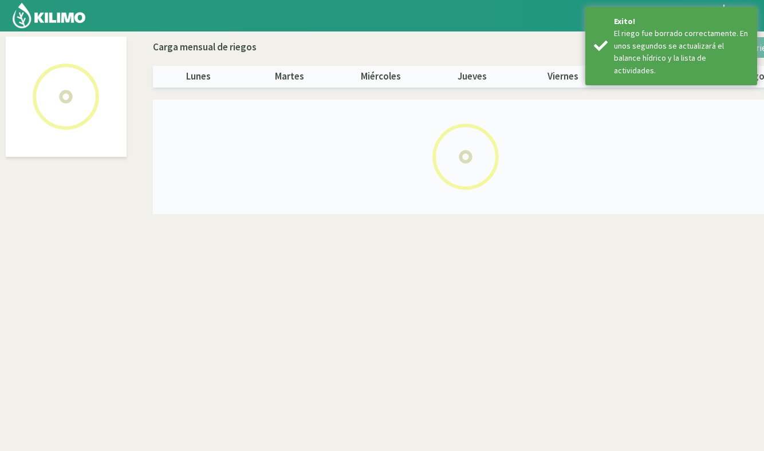
select select "6: Object"
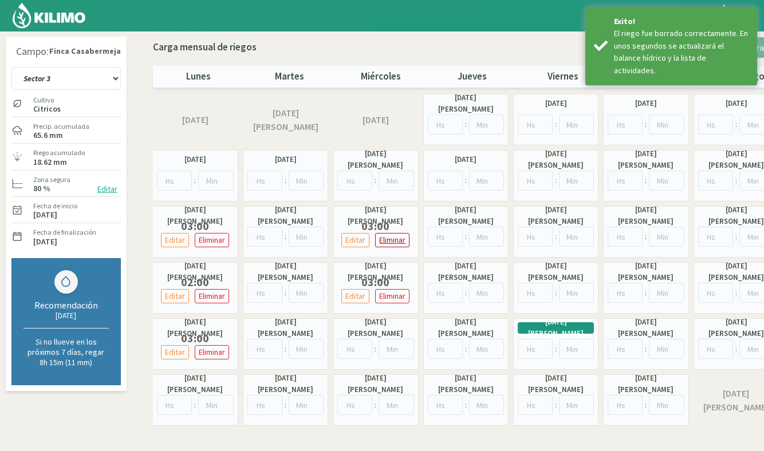
click at [393, 238] on p "Eliminar" at bounding box center [392, 240] width 26 height 13
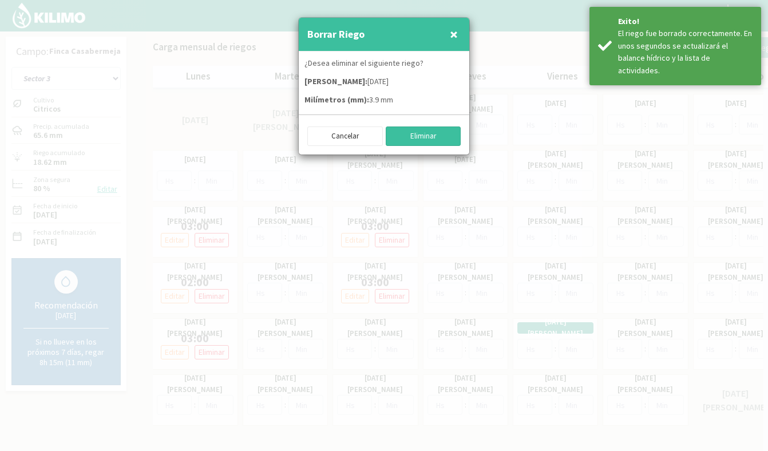
click at [420, 140] on button "Eliminar" at bounding box center [424, 136] width 76 height 19
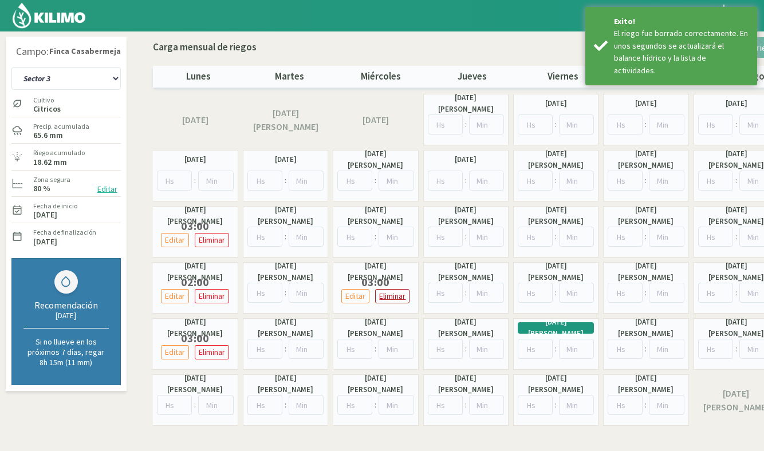
click at [386, 295] on p "Eliminar" at bounding box center [392, 296] width 26 height 13
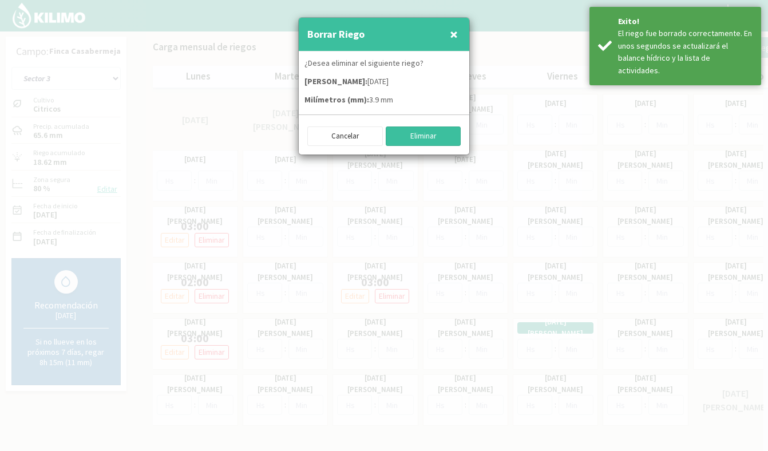
click at [426, 143] on button "Eliminar" at bounding box center [424, 136] width 76 height 19
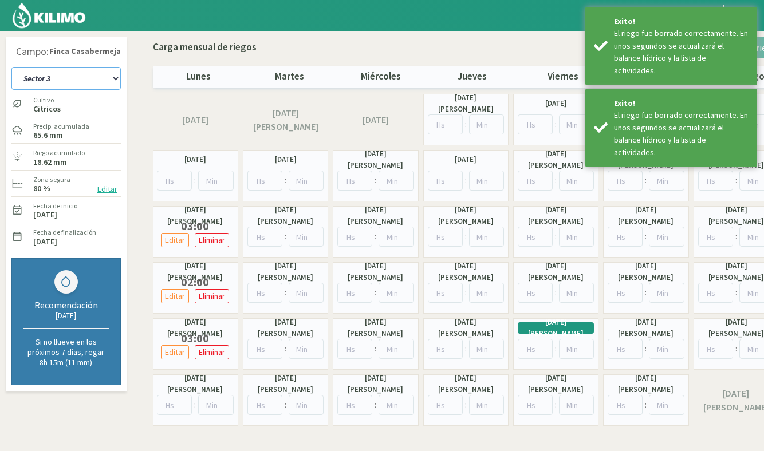
click at [70, 80] on select "Sector 1 Sector 10 Sector 11 Sector 12 Sector 13 Sector 2 Sector 3 Sector 4 Sec…" at bounding box center [65, 78] width 109 height 23
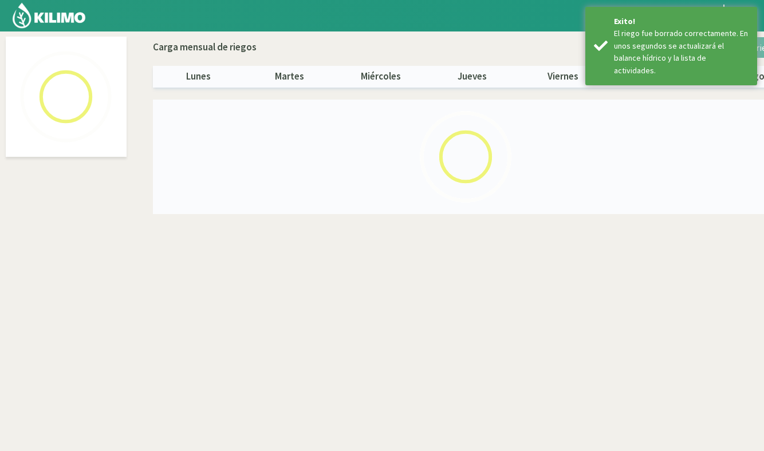
select select "7: Object"
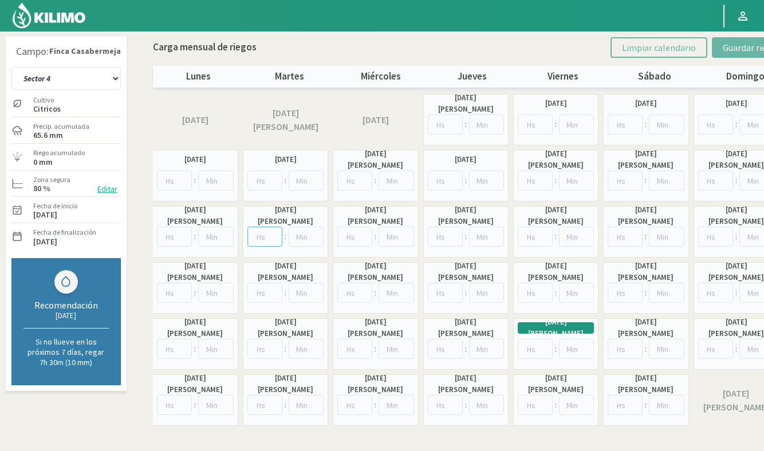
click at [263, 243] on input "number" at bounding box center [264, 237] width 35 height 20
click at [69, 84] on select "Sector 1 Sector 10 Sector 11 Sector 12 Sector 13 Sector 2 Sector 3 Sector 4 Sec…" at bounding box center [65, 78] width 109 height 23
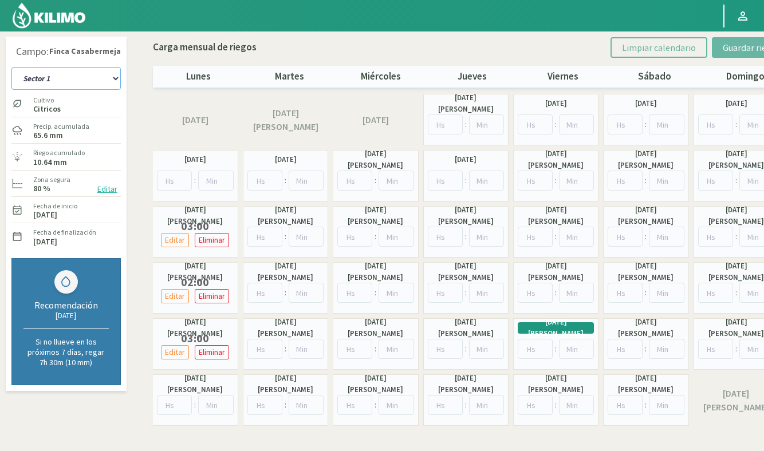
click at [76, 77] on select "Sector 1 Sector 10 Sector 11 Sector 12 Sector 13 Sector 2 Sector 3 Sector 4 Sec…" at bounding box center [65, 78] width 109 height 23
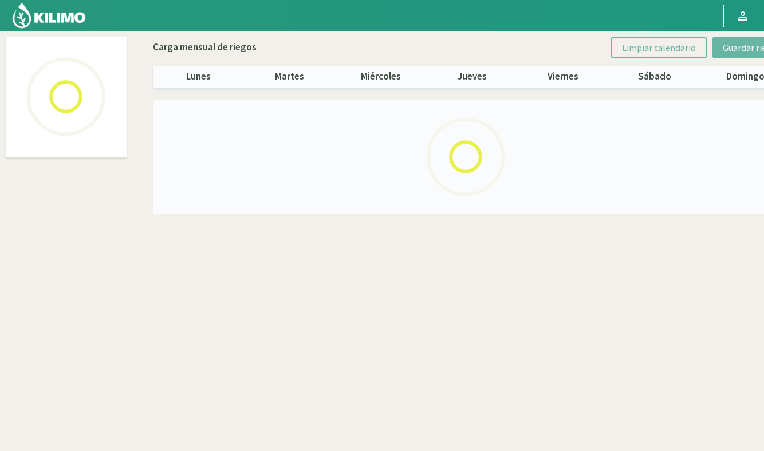
select select "7: Object"
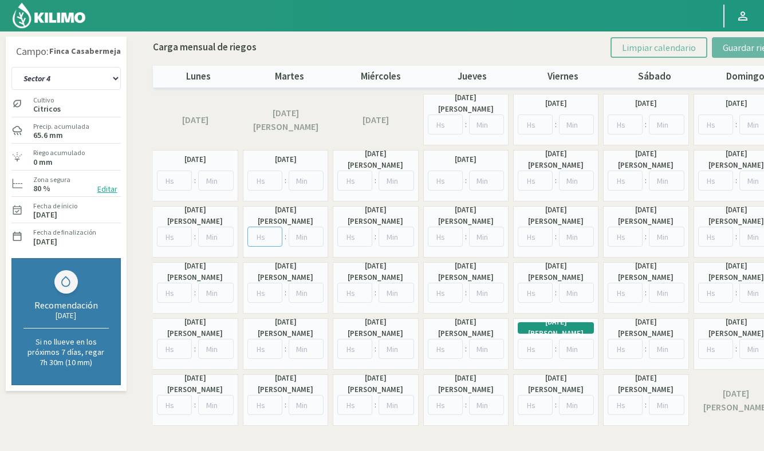
click at [262, 236] on input "number" at bounding box center [264, 237] width 35 height 20
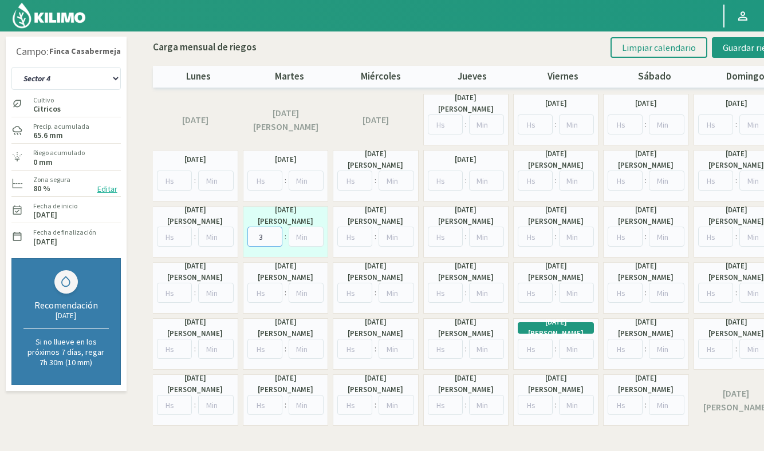
type input "3"
click at [263, 293] on input "number" at bounding box center [264, 293] width 35 height 20
type input "2"
click at [262, 347] on input "number" at bounding box center [264, 349] width 35 height 20
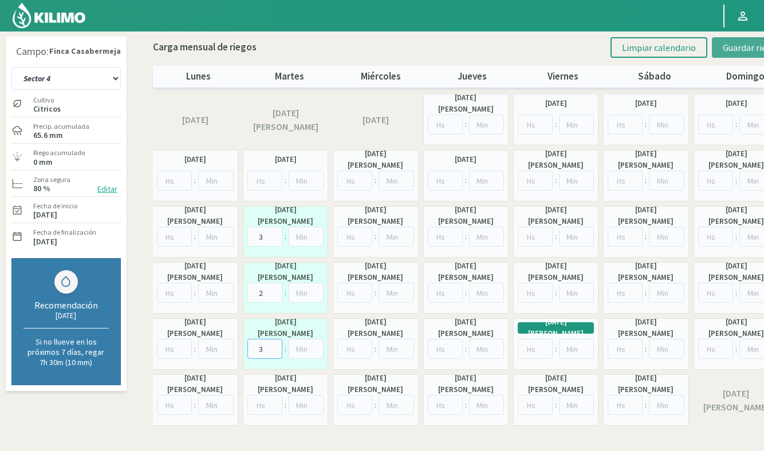
type input "3"
click at [747, 50] on span "Guardar riegos" at bounding box center [751, 47] width 58 height 11
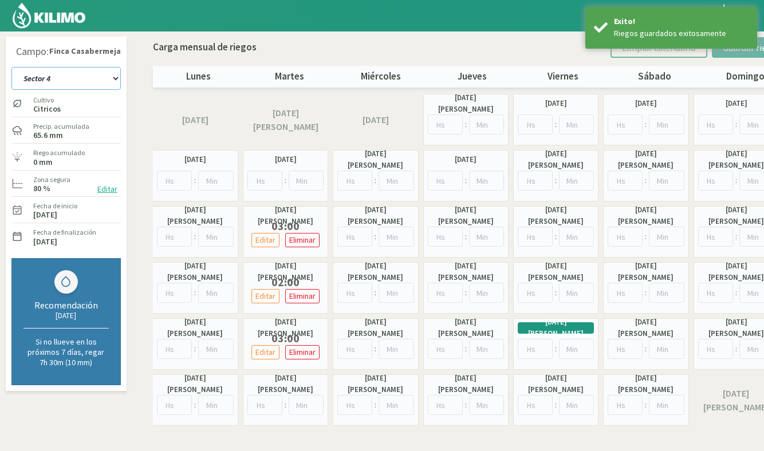
click at [82, 81] on select "Sector 1 Sector 10 Sector 11 Sector 12 Sector 13 Sector 2 Sector 3 Sector 4 Sec…" at bounding box center [65, 78] width 109 height 23
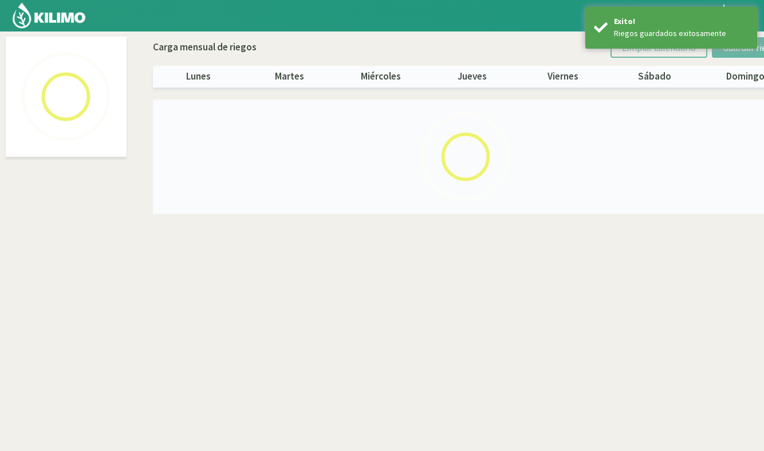
select select "8: Object"
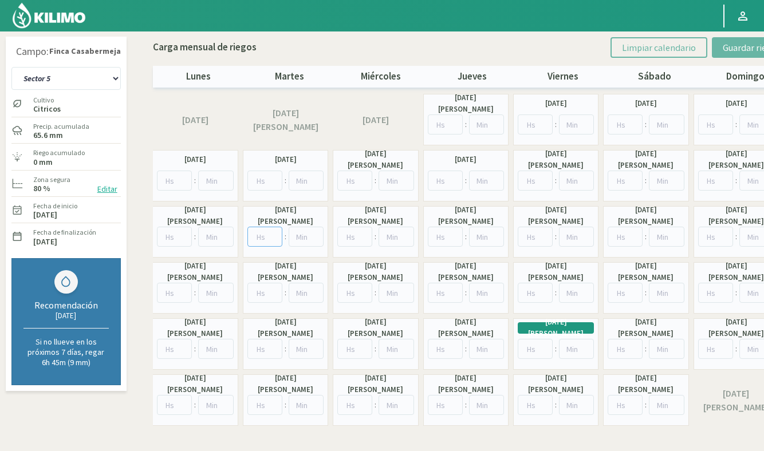
click at [265, 238] on input "number" at bounding box center [264, 237] width 35 height 20
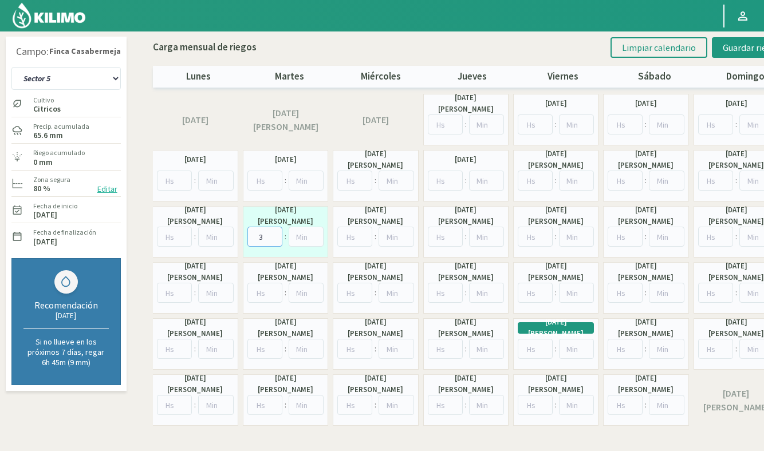
type input "3"
click at [264, 293] on input "number" at bounding box center [264, 293] width 35 height 20
type input "2"
click at [262, 345] on input "number" at bounding box center [264, 349] width 35 height 20
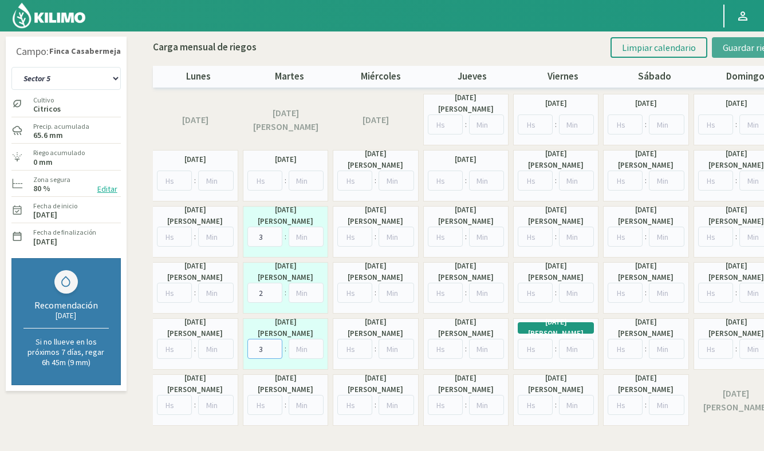
type input "3"
click at [740, 45] on span "Guardar riegos" at bounding box center [751, 47] width 58 height 11
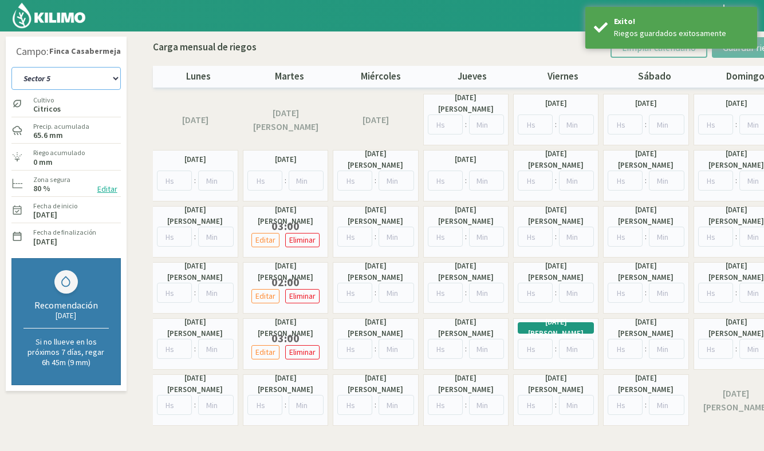
click at [68, 86] on select "Sector 1 Sector 10 Sector 11 Sector 12 Sector 13 Sector 2 Sector 3 Sector 4 Sec…" at bounding box center [65, 78] width 109 height 23
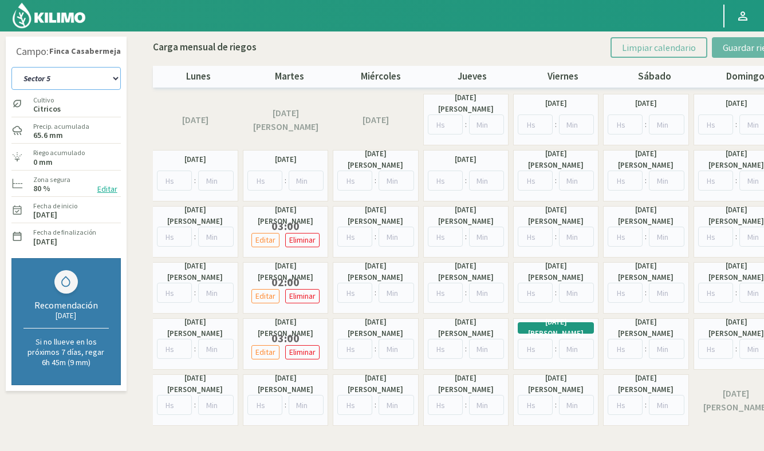
click at [66, 83] on select "Sector 1 Sector 10 Sector 11 Sector 12 Sector 13 Sector 2 Sector 3 Sector 4 Sec…" at bounding box center [65, 78] width 109 height 23
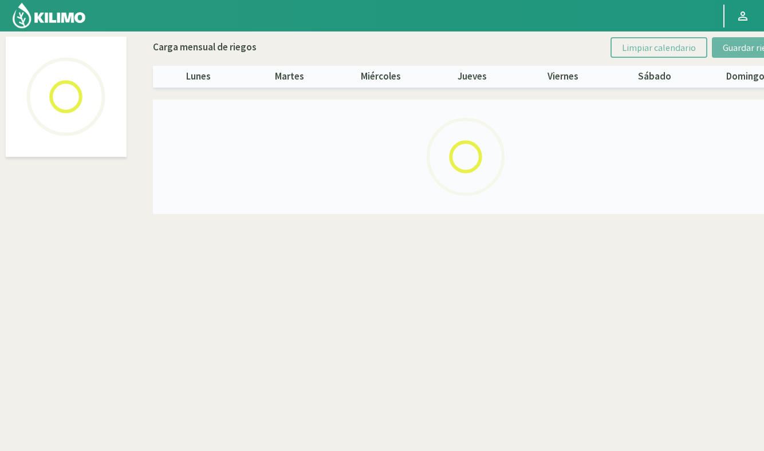
select select "9: Object"
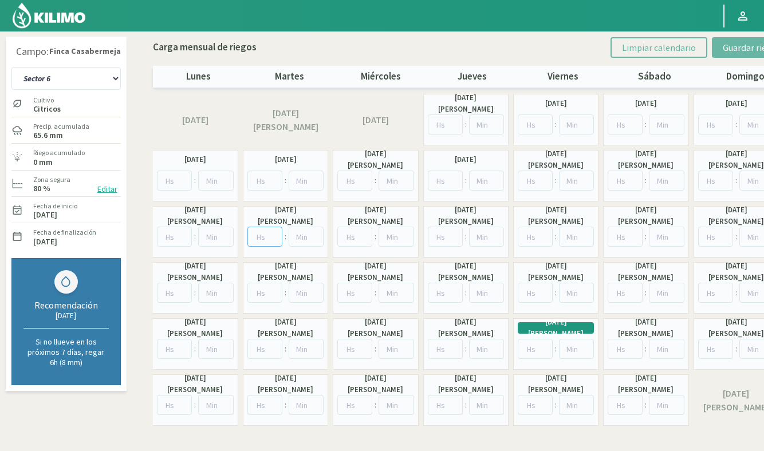
click at [262, 242] on input "number" at bounding box center [264, 237] width 35 height 20
click at [347, 236] on input "number" at bounding box center [354, 237] width 35 height 20
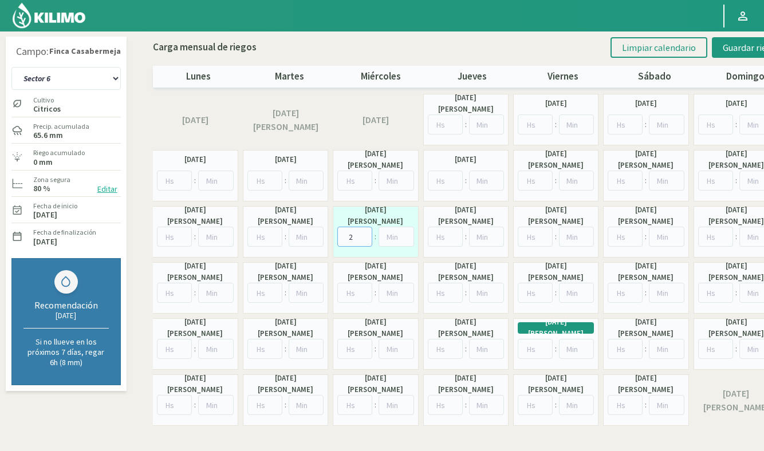
type input "2"
click at [351, 294] on input "number" at bounding box center [354, 293] width 35 height 20
type input "2"
click at [354, 350] on input "number" at bounding box center [354, 349] width 35 height 20
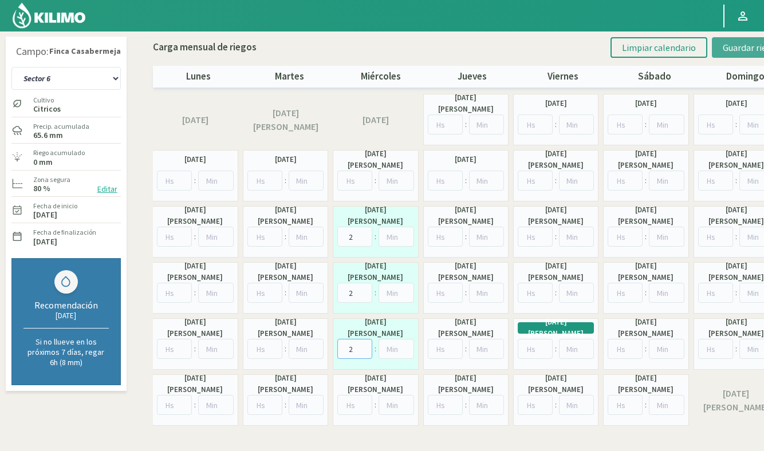
type input "2"
click at [744, 44] on span "Guardar riegos" at bounding box center [751, 47] width 58 height 11
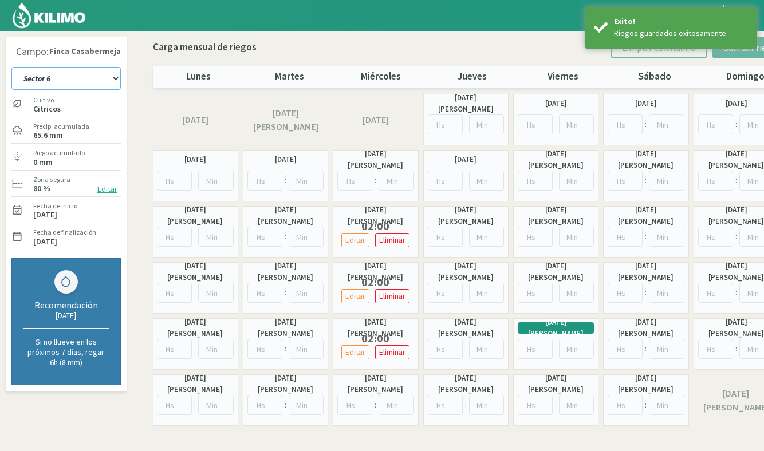
click at [88, 74] on select "Sector 1 Sector 10 Sector 11 Sector 12 Sector 13 Sector 2 Sector 3 Sector 4 Sec…" at bounding box center [65, 78] width 109 height 23
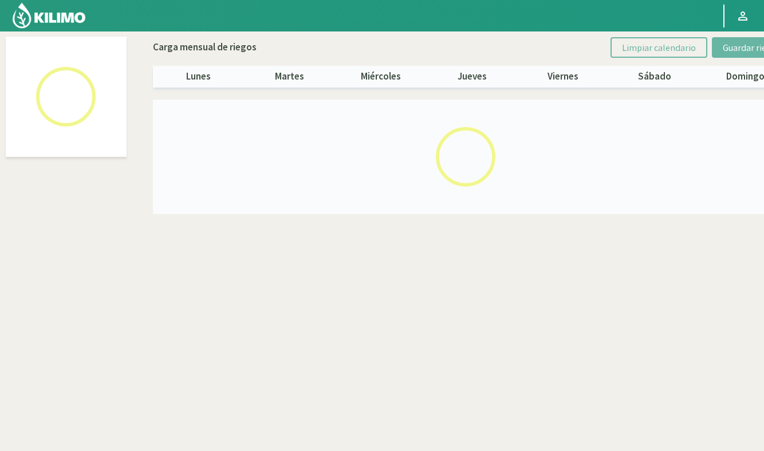
select select "10: Object"
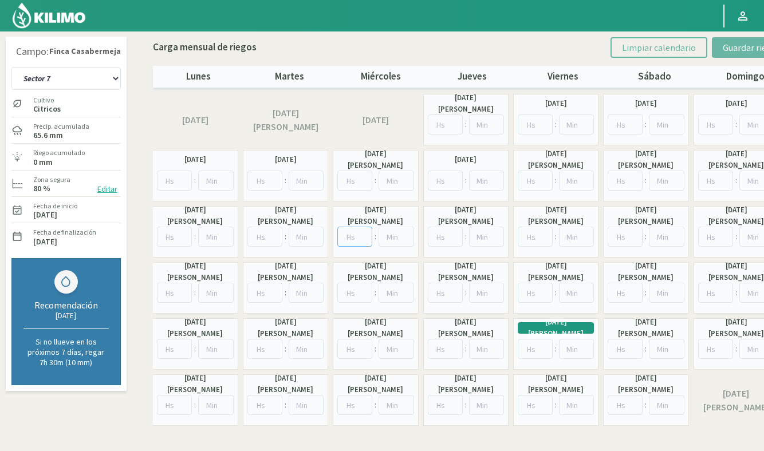
click at [355, 240] on input "number" at bounding box center [354, 237] width 35 height 20
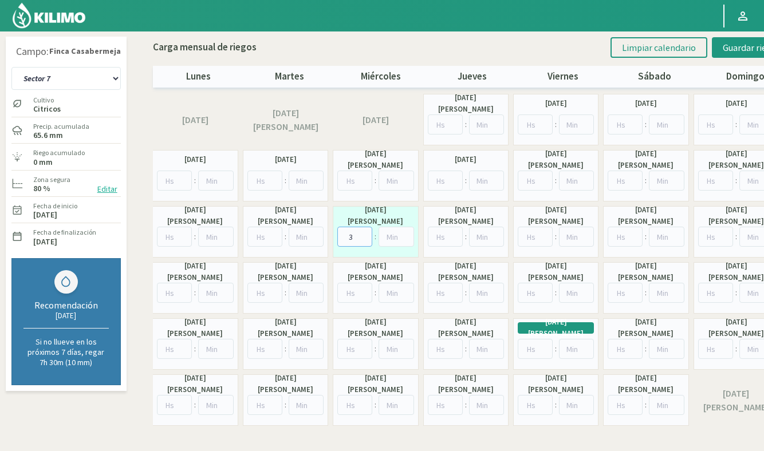
type input "3"
click at [356, 291] on input "number" at bounding box center [354, 293] width 35 height 20
type input "2"
click at [354, 338] on div "[DATE][PERSON_NAME] :" at bounding box center [375, 344] width 85 height 52
click at [353, 348] on input "number" at bounding box center [354, 349] width 35 height 20
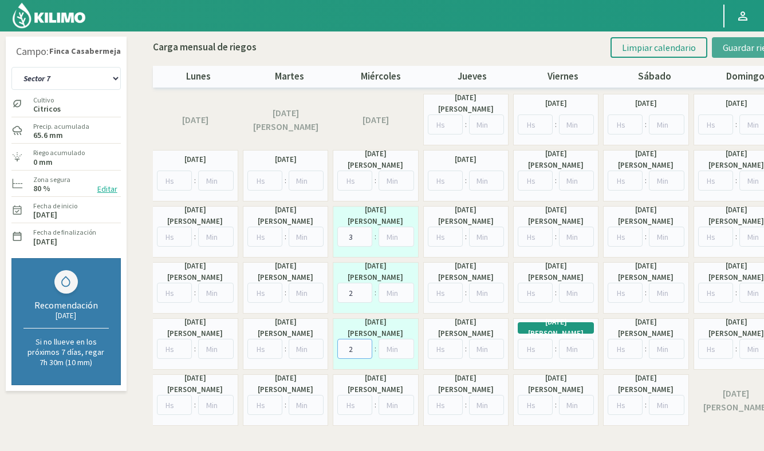
type input "2"
click at [733, 52] on span "Guardar riegos" at bounding box center [751, 47] width 58 height 11
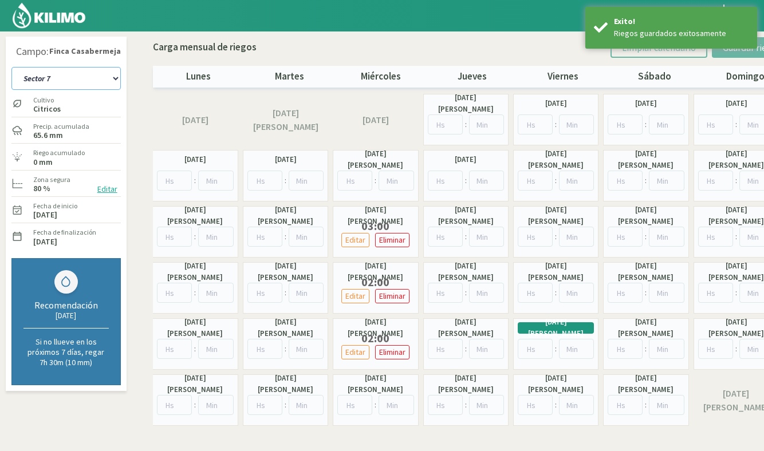
click at [96, 78] on select "Sector 1 Sector 10 Sector 11 Sector 12 Sector 13 Sector 2 Sector 3 Sector 4 Sec…" at bounding box center [65, 78] width 109 height 23
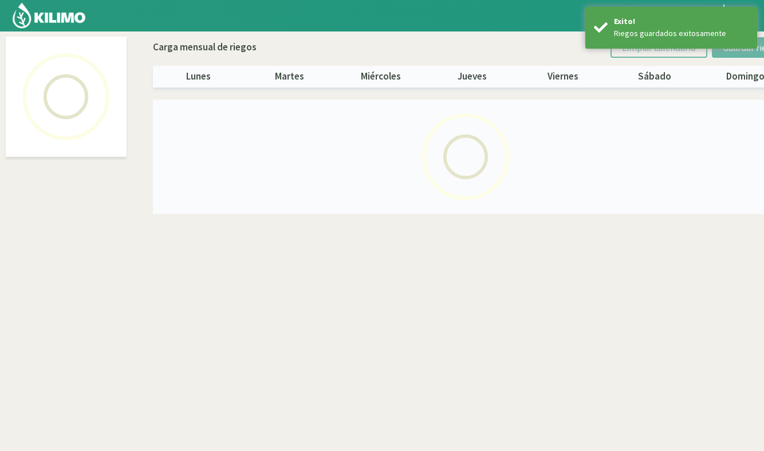
select select "11: Object"
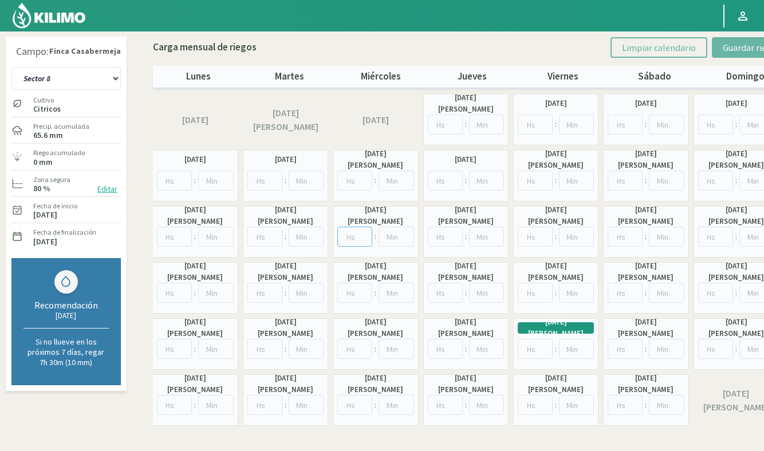
click at [352, 238] on input "number" at bounding box center [354, 237] width 35 height 20
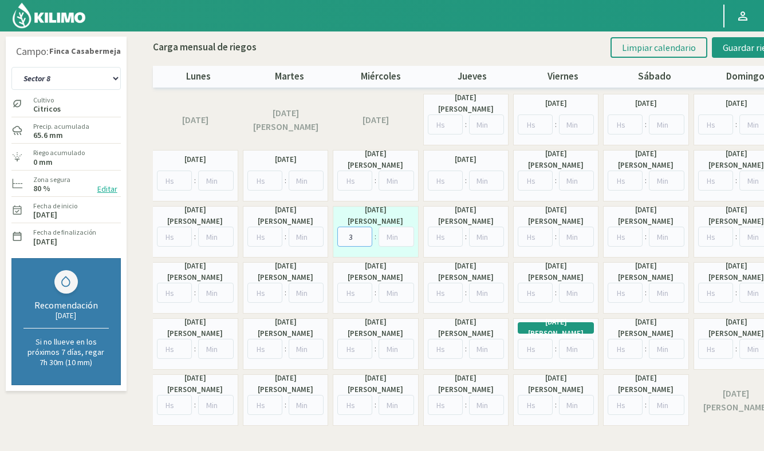
type input "3"
click at [358, 299] on input "number" at bounding box center [354, 293] width 35 height 20
type input "2"
click at [354, 346] on input "number" at bounding box center [354, 349] width 35 height 20
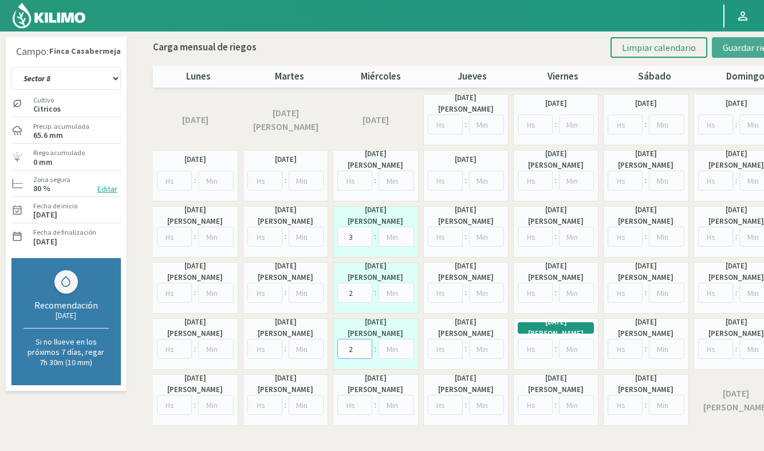
type input "2"
click at [733, 42] on span "Guardar riegos" at bounding box center [751, 47] width 58 height 11
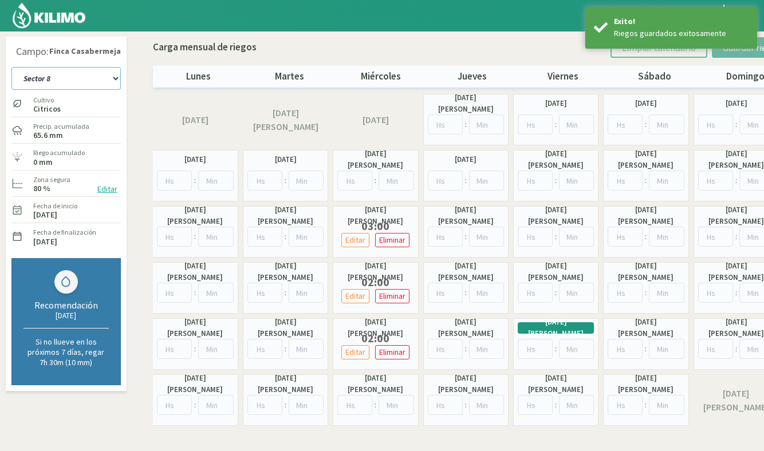
click at [78, 78] on select "Sector 1 Sector 10 Sector 11 Sector 12 Sector 13 Sector 2 Sector 3 Sector 4 Sec…" at bounding box center [65, 78] width 109 height 23
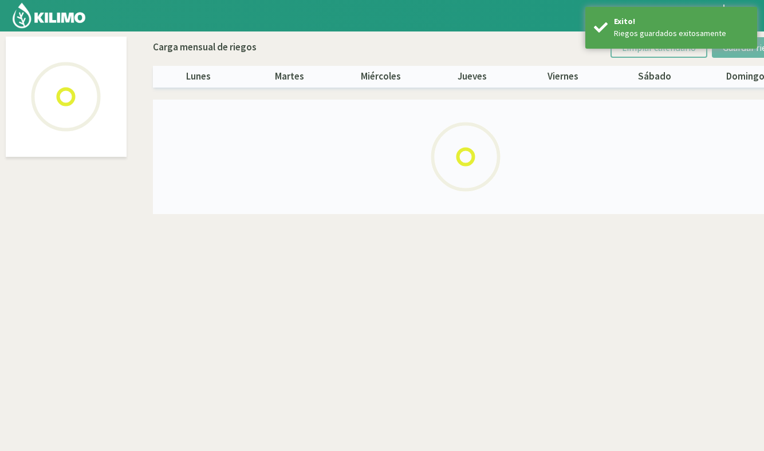
select select "12: Object"
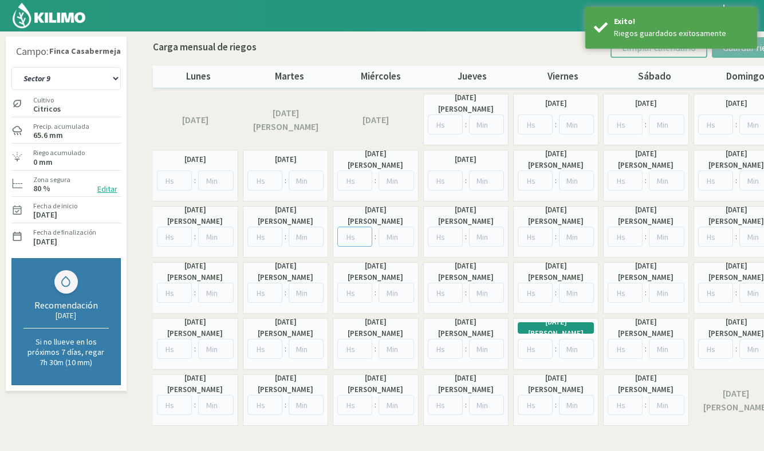
click at [354, 234] on input "number" at bounding box center [354, 237] width 35 height 20
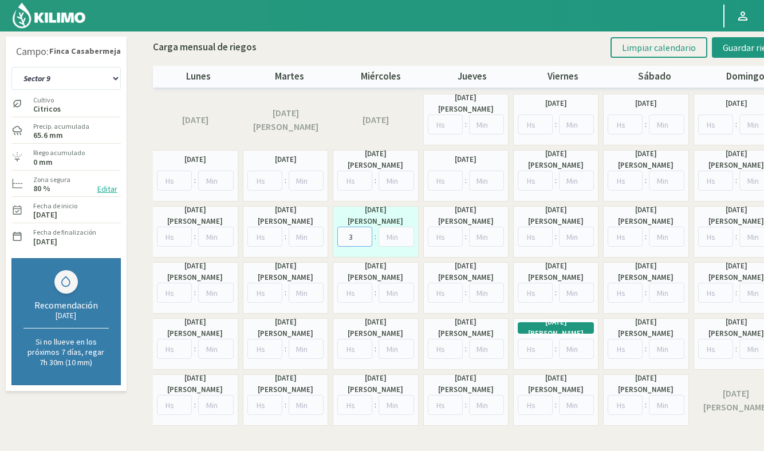
type input "3"
click at [358, 295] on input "number" at bounding box center [354, 293] width 35 height 20
type input "2"
click at [350, 353] on input "number" at bounding box center [354, 349] width 35 height 20
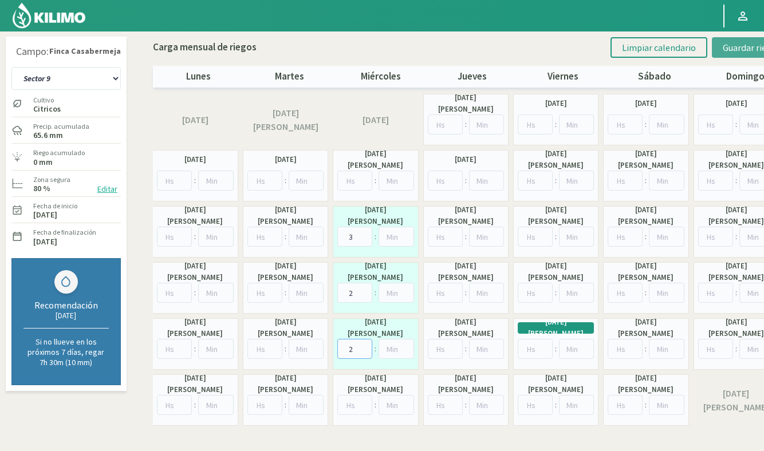
type input "2"
click at [733, 42] on span "Guardar riegos" at bounding box center [751, 47] width 58 height 11
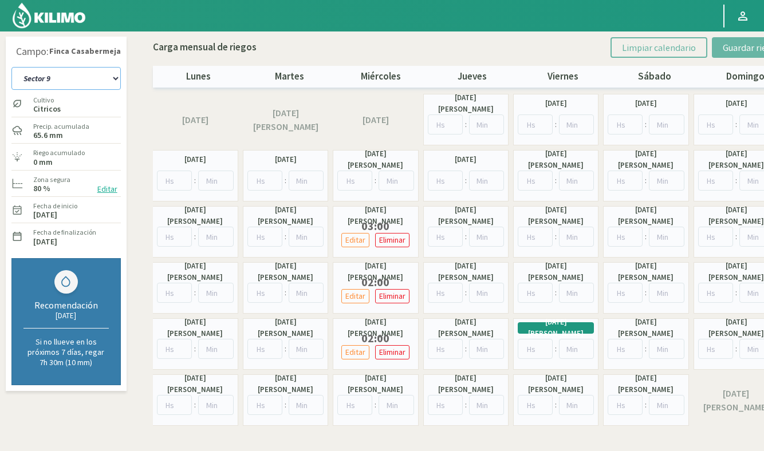
click at [49, 78] on select "Sector 1 Sector 10 Sector 11 Sector 12 Sector 13 Sector 2 Sector 3 Sector 4 Sec…" at bounding box center [65, 78] width 109 height 23
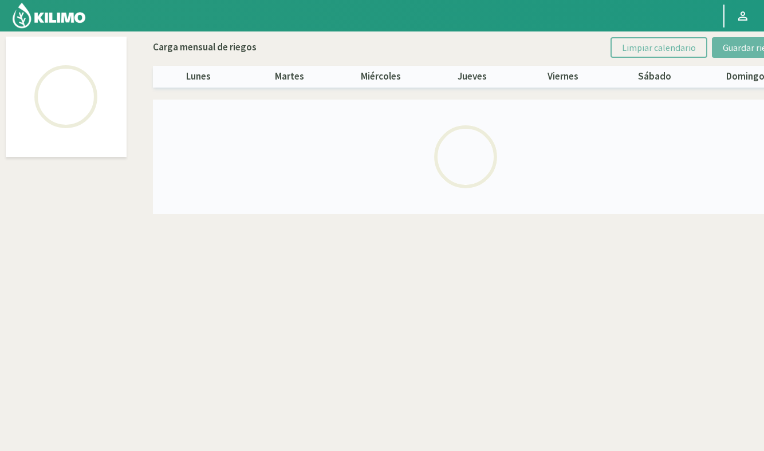
select select "1: Object"
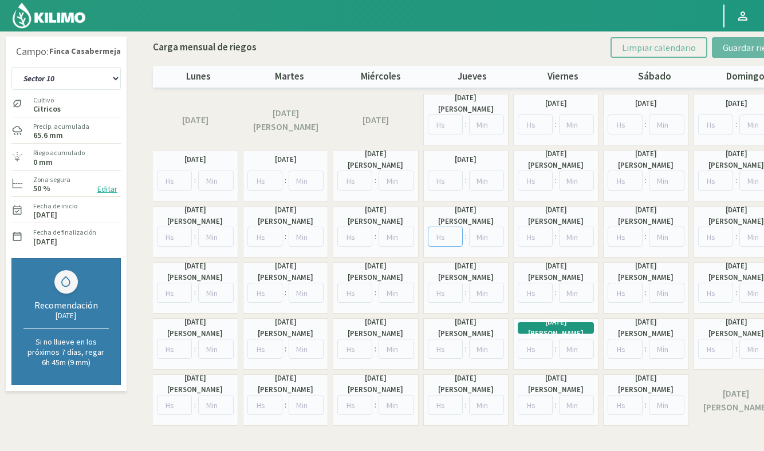
click at [442, 236] on input "number" at bounding box center [445, 237] width 35 height 20
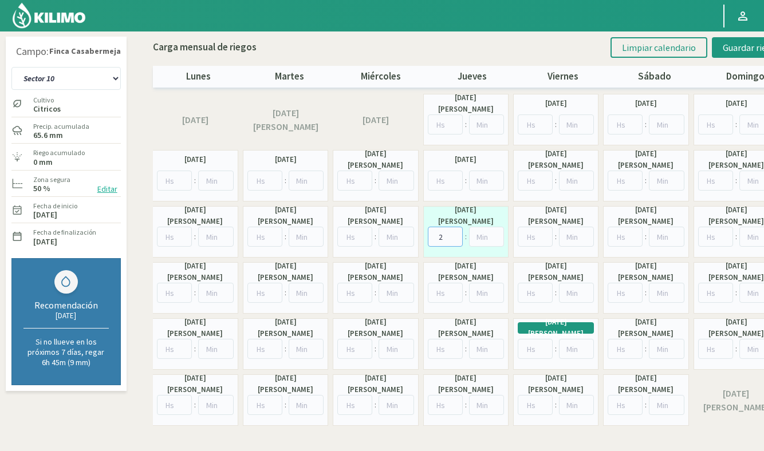
type input "2"
click at [443, 295] on input "number" at bounding box center [445, 293] width 35 height 20
type input "2"
drag, startPoint x: 448, startPoint y: 239, endPoint x: 434, endPoint y: 239, distance: 13.2
click at [434, 239] on input "2" at bounding box center [445, 237] width 35 height 20
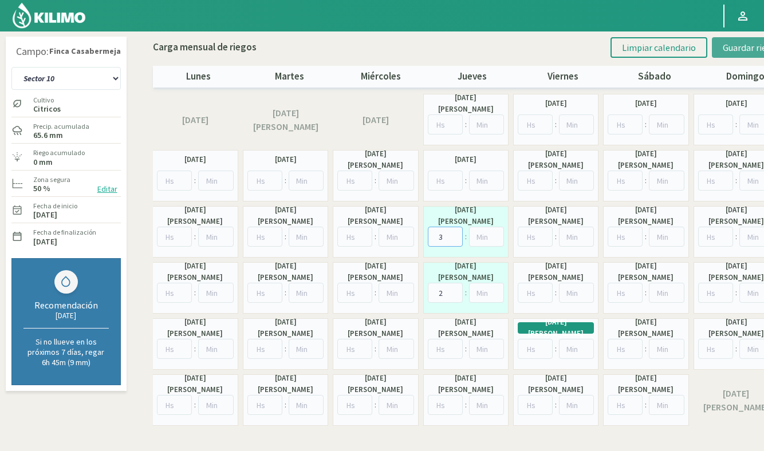
type input "3"
click at [732, 46] on span "Guardar riegos" at bounding box center [751, 47] width 58 height 11
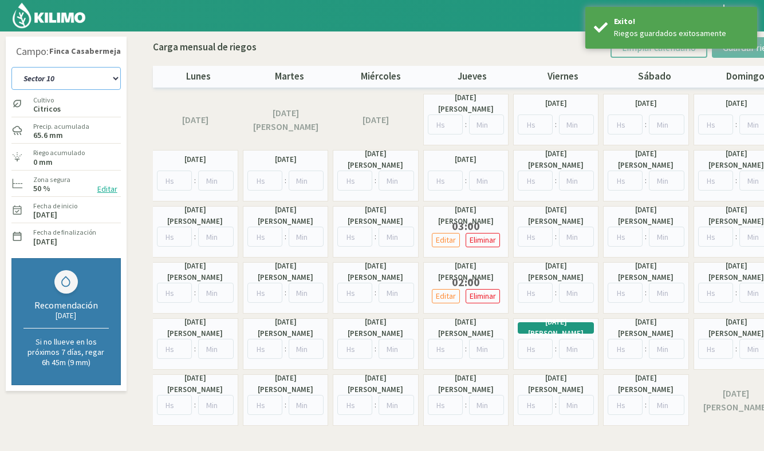
click at [61, 76] on select "Sector 1 Sector 10 Sector 11 Sector 12 Sector 13 Sector 2 Sector 3 Sector 4 Sec…" at bounding box center [65, 78] width 109 height 23
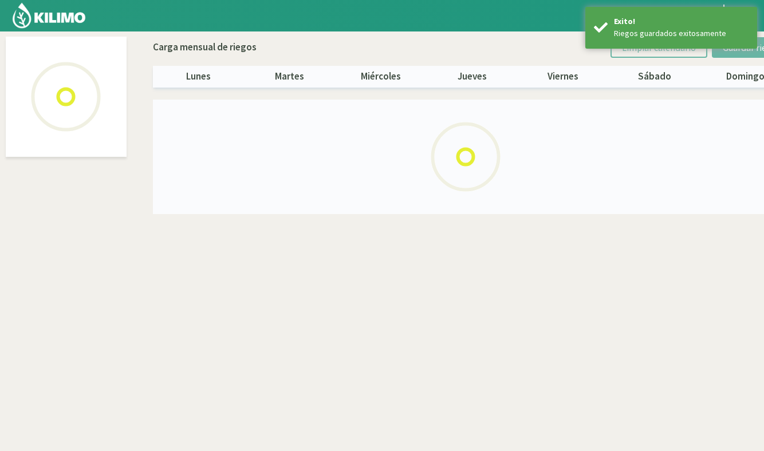
select select "2: Object"
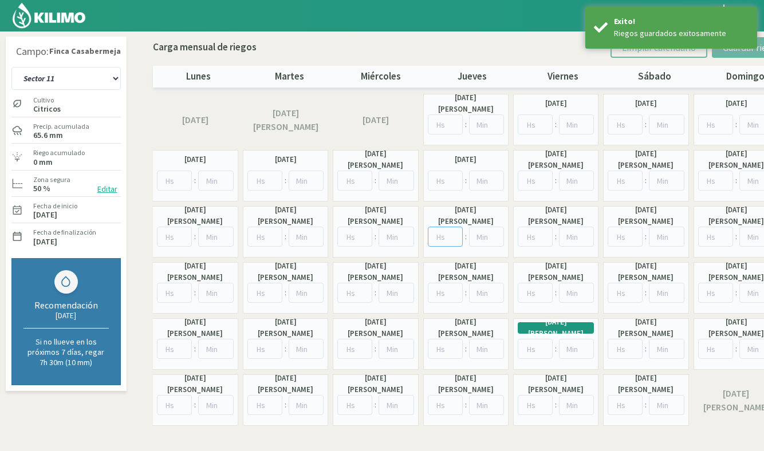
click at [443, 236] on input "number" at bounding box center [445, 237] width 35 height 20
type input "3"
click at [443, 290] on input "number" at bounding box center [445, 293] width 35 height 20
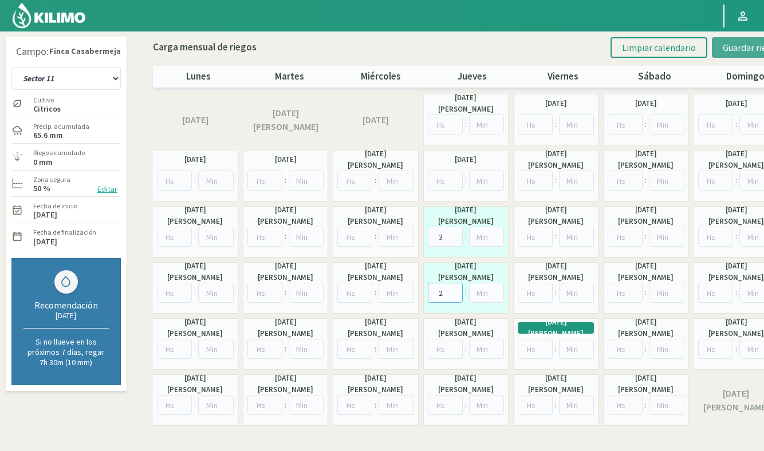
type input "2"
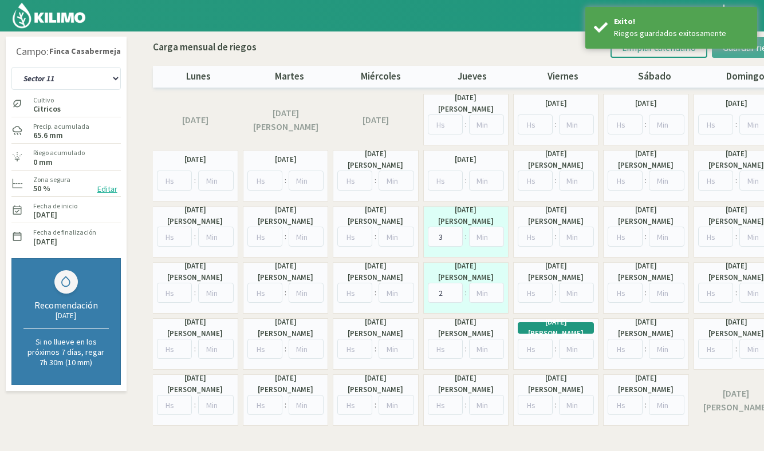
click at [750, 53] on span "Guardar riegos" at bounding box center [751, 47] width 58 height 11
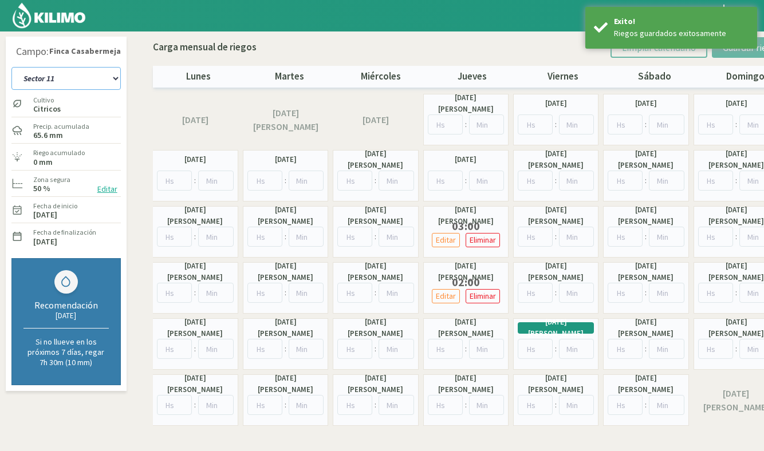
click at [79, 74] on select "Sector 1 Sector 10 Sector 11 Sector 12 Sector 13 Sector 2 Sector 3 Sector 4 Sec…" at bounding box center [65, 78] width 109 height 23
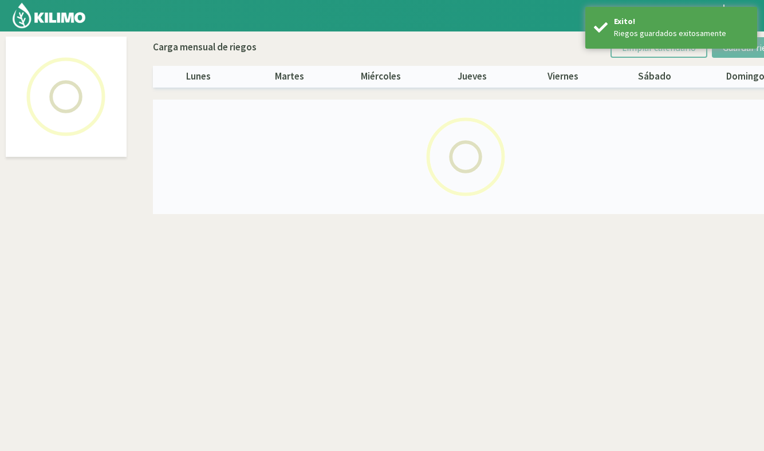
select select "3: Object"
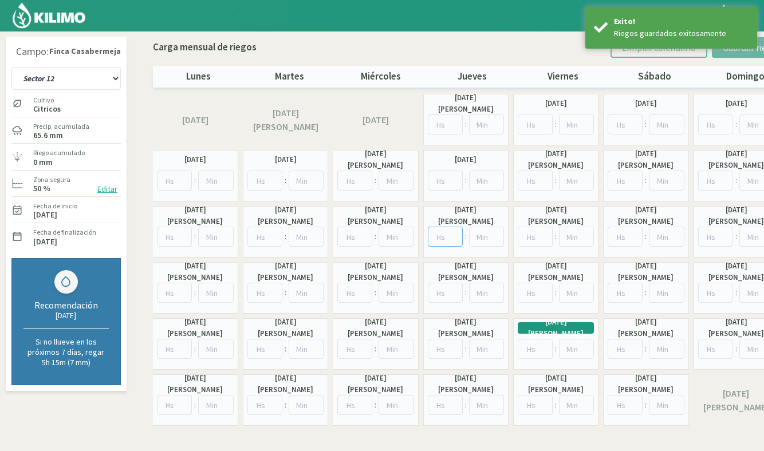
click at [445, 234] on input "number" at bounding box center [445, 237] width 35 height 20
type input "3"
click at [443, 291] on input "number" at bounding box center [445, 293] width 35 height 20
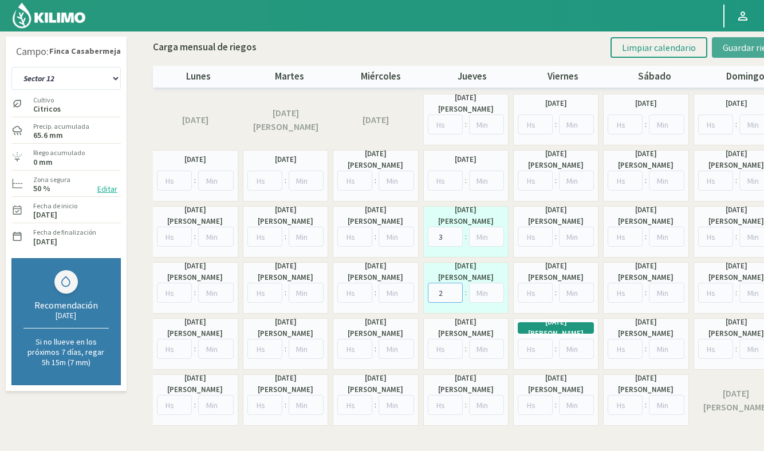
type input "2"
click at [728, 54] on button "Guardar riegos" at bounding box center [752, 47] width 80 height 21
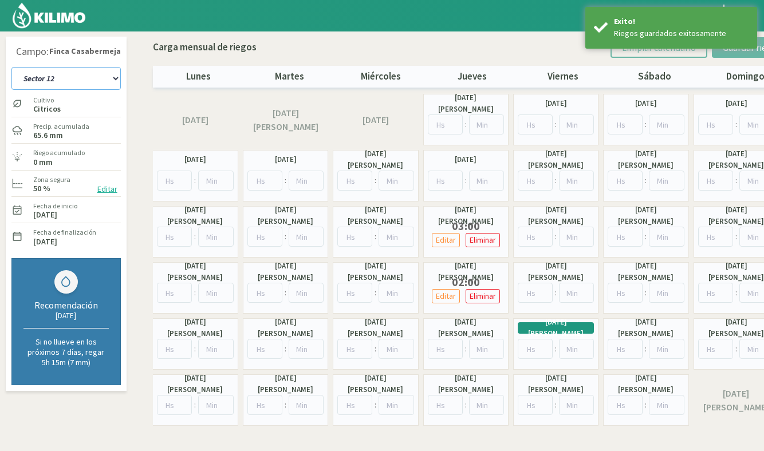
click at [72, 86] on select "Sector 1 Sector 10 Sector 11 Sector 12 Sector 13 Sector 2 Sector 3 Sector 4 Sec…" at bounding box center [65, 78] width 109 height 23
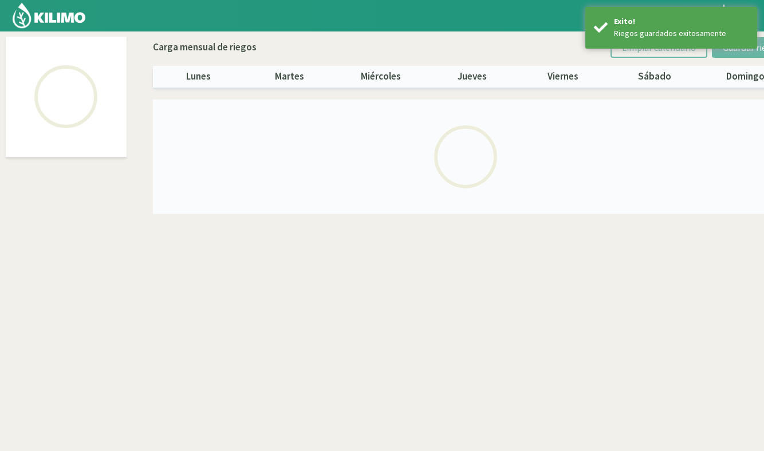
select select "4: Object"
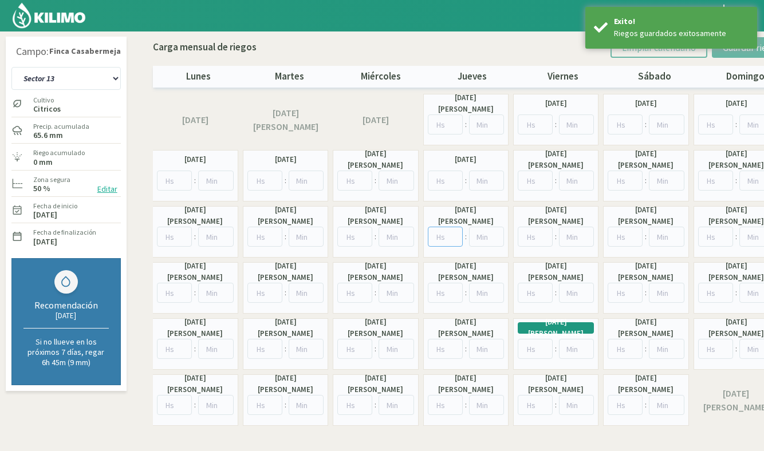
click at [446, 239] on input "number" at bounding box center [445, 237] width 35 height 20
type input "3"
click at [443, 293] on input "number" at bounding box center [445, 293] width 35 height 20
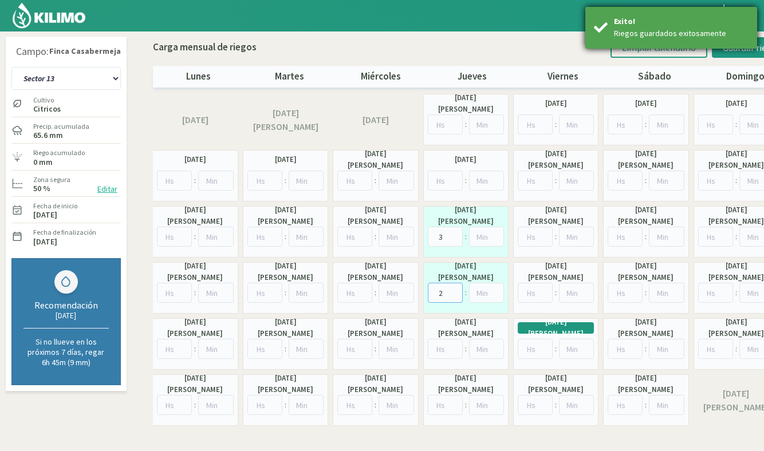
type input "2"
click at [738, 45] on div "Exito! Riegos guardados exitosamente" at bounding box center [671, 28] width 172 height 42
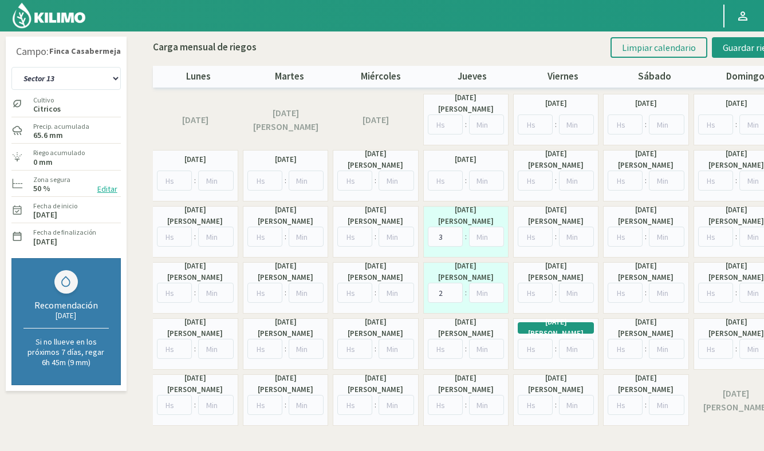
click at [738, 45] on span "Guardar riegos" at bounding box center [751, 47] width 58 height 11
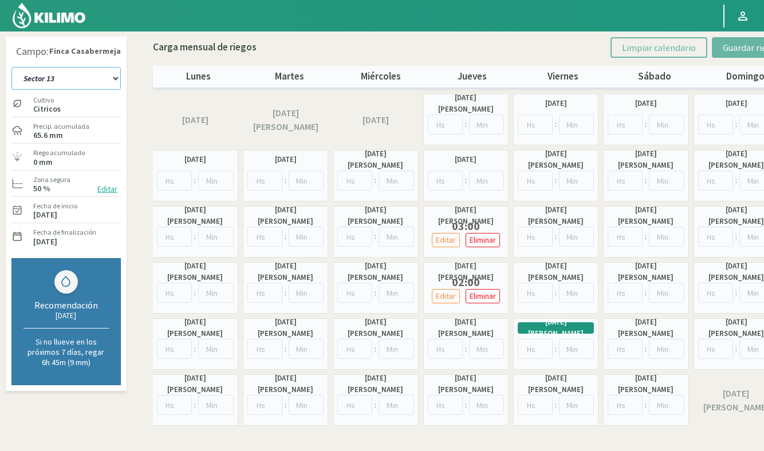
click at [57, 72] on select "Sector 1 Sector 10 Sector 11 Sector 12 Sector 13 Sector 2 Sector 3 Sector 4 Sec…" at bounding box center [65, 78] width 109 height 23
click at [58, 17] on img at bounding box center [48, 15] width 75 height 27
